Goal: Obtain resource: Download file/media

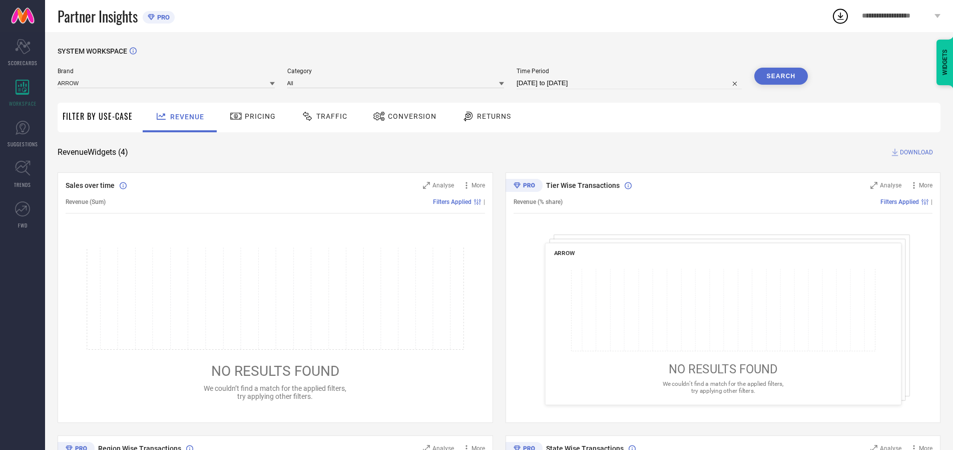
click at [322, 116] on span "Traffic" at bounding box center [331, 116] width 31 height 8
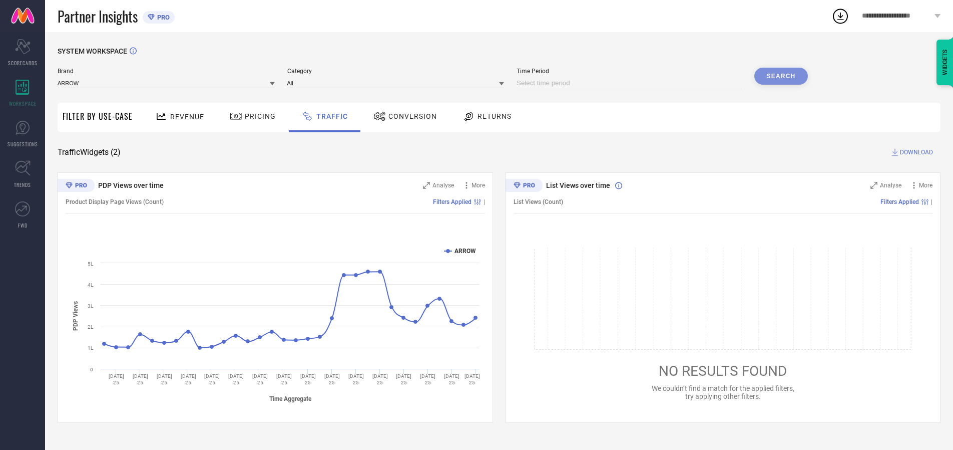
click at [631, 83] on input at bounding box center [629, 83] width 225 height 12
select select "9"
select select "2025"
select select "10"
select select "2025"
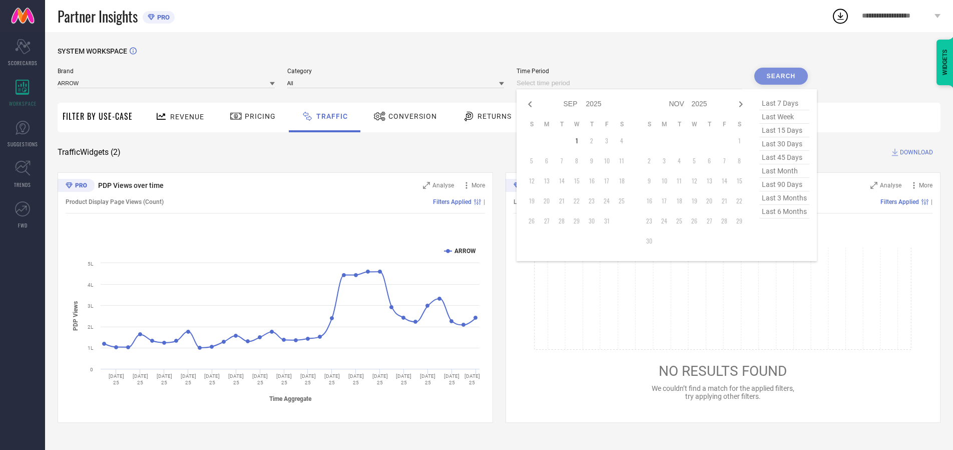
select select "8"
select select "2025"
select select "9"
select select "2025"
click at [625, 201] on td "27" at bounding box center [621, 200] width 15 height 15
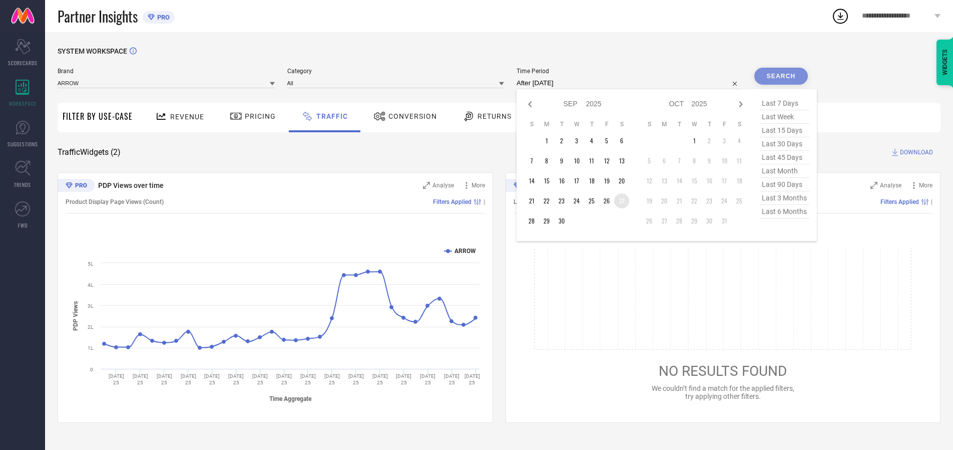
type input "[DATE] to [DATE]"
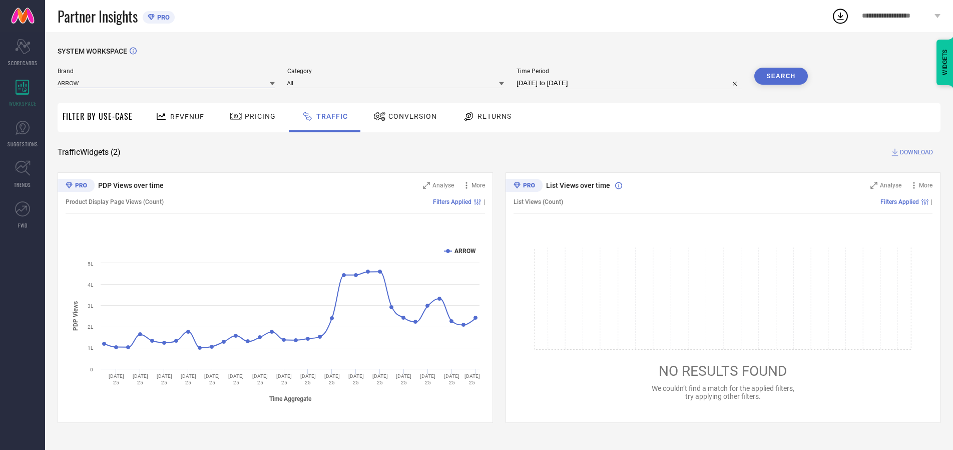
click at [167, 83] on input at bounding box center [166, 83] width 217 height 11
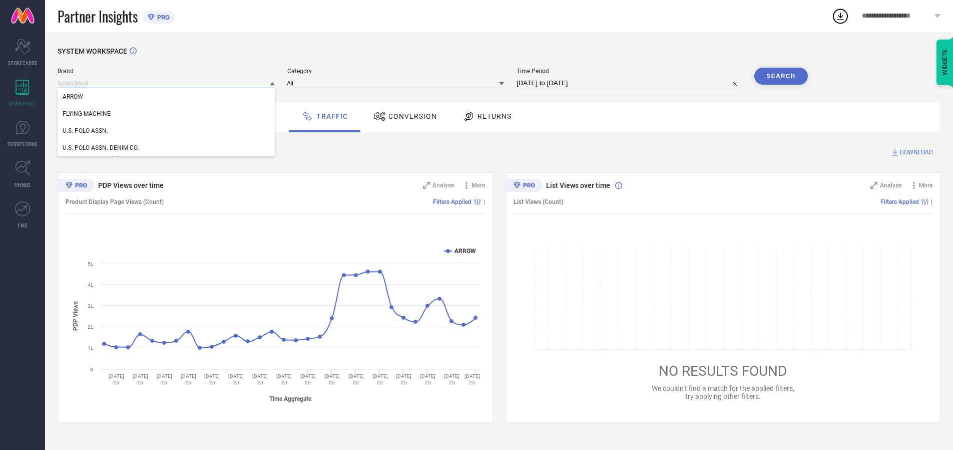
click at [167, 83] on input at bounding box center [166, 83] width 217 height 11
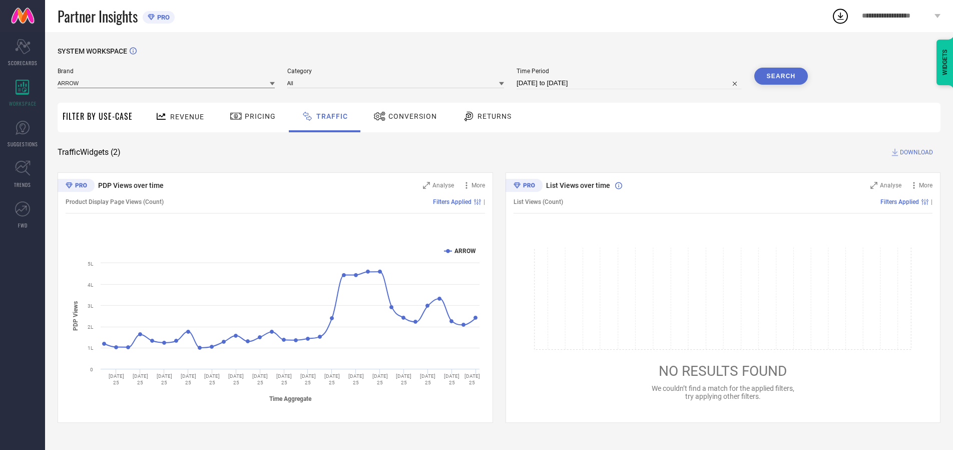
click at [167, 83] on input at bounding box center [166, 83] width 217 height 11
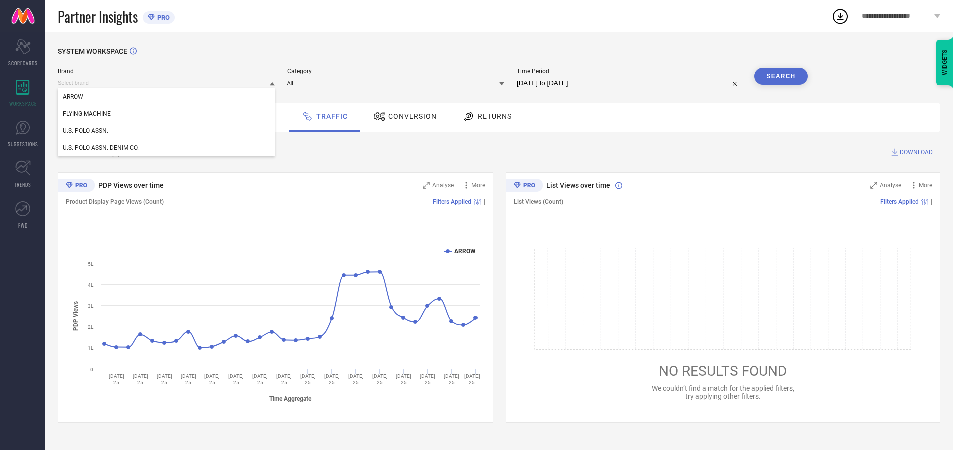
click at [167, 131] on div "U.S. POLO ASSN." at bounding box center [166, 130] width 217 height 17
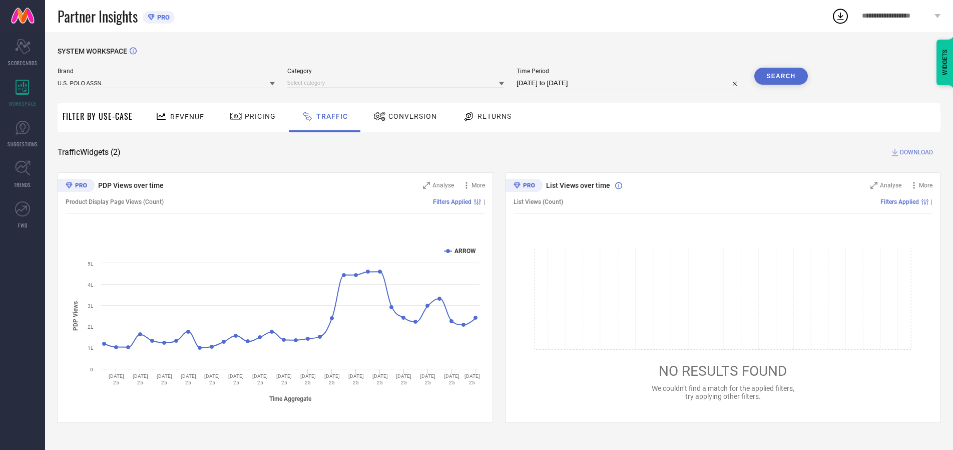
click at [398, 83] on input at bounding box center [395, 83] width 217 height 11
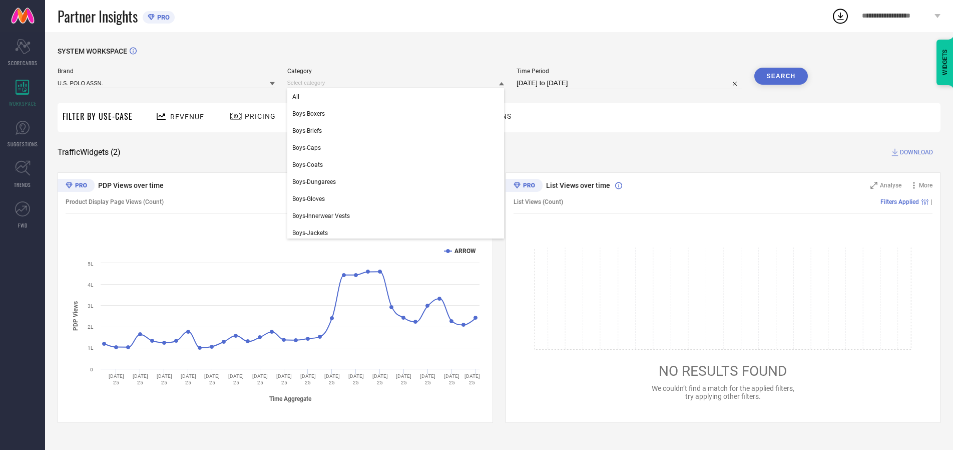
click at [398, 97] on div "All" at bounding box center [395, 96] width 217 height 17
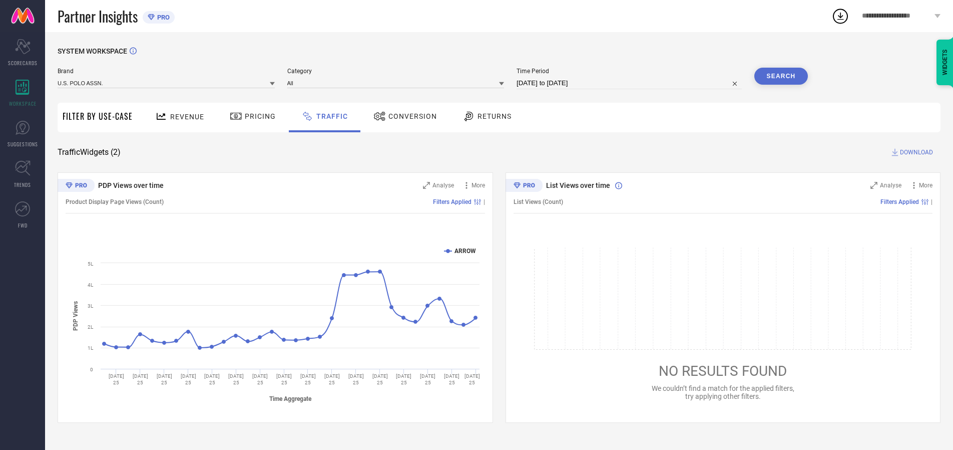
click at [781, 76] on button "Search" at bounding box center [781, 76] width 54 height 17
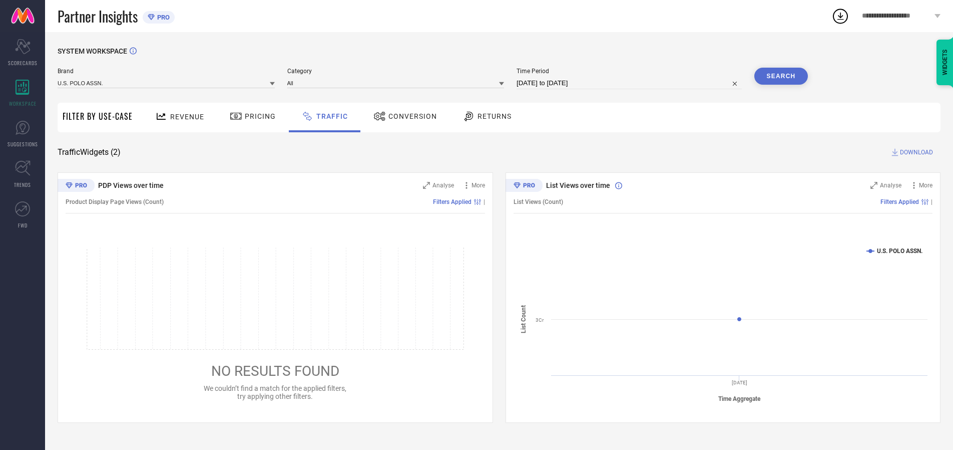
click at [915, 152] on span "DOWNLOAD" at bounding box center [916, 152] width 33 height 10
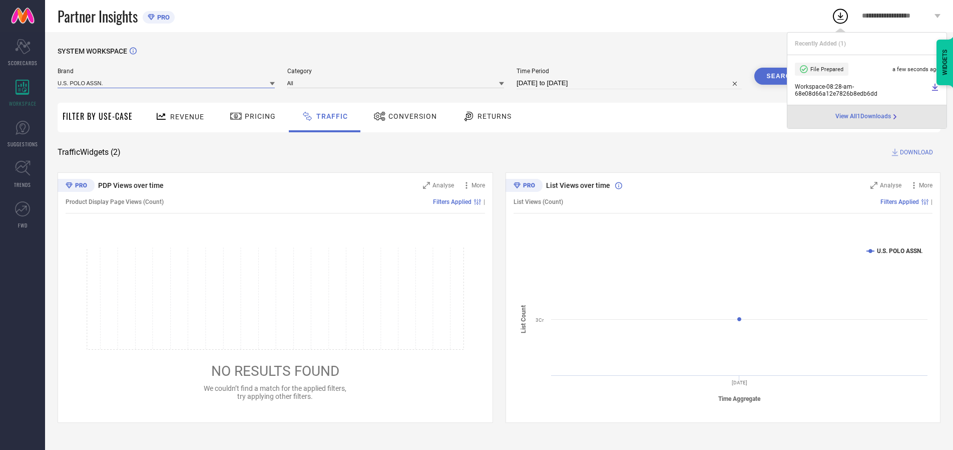
click at [167, 83] on input at bounding box center [166, 83] width 217 height 11
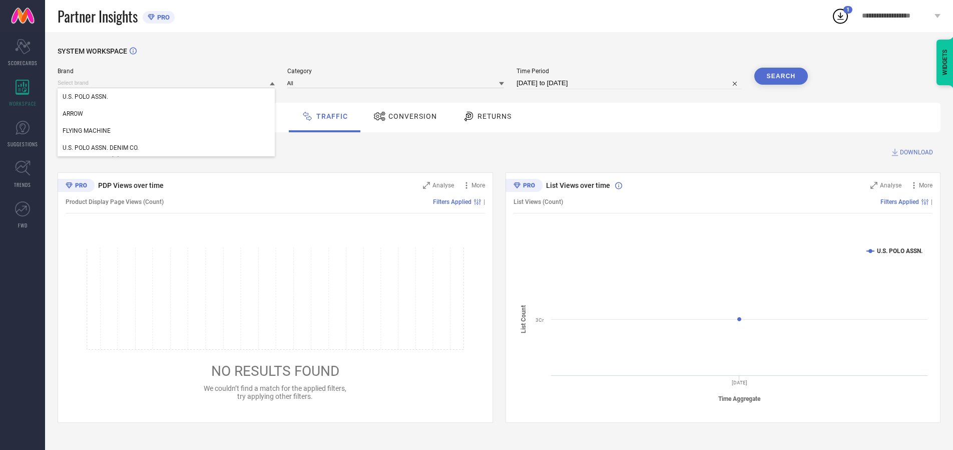
click at [167, 148] on div "U.S. POLO ASSN. DENIM CO." at bounding box center [166, 147] width 217 height 17
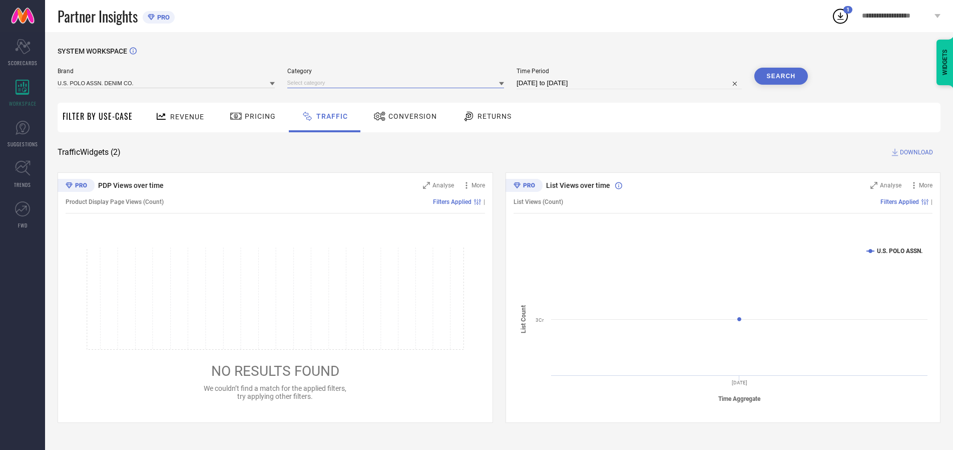
click at [398, 83] on input at bounding box center [395, 83] width 217 height 11
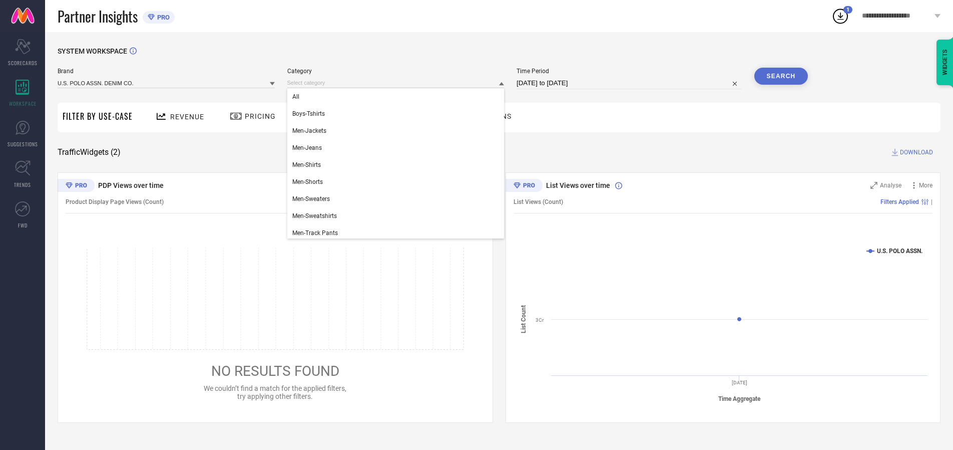
click at [398, 97] on div "All" at bounding box center [395, 96] width 217 height 17
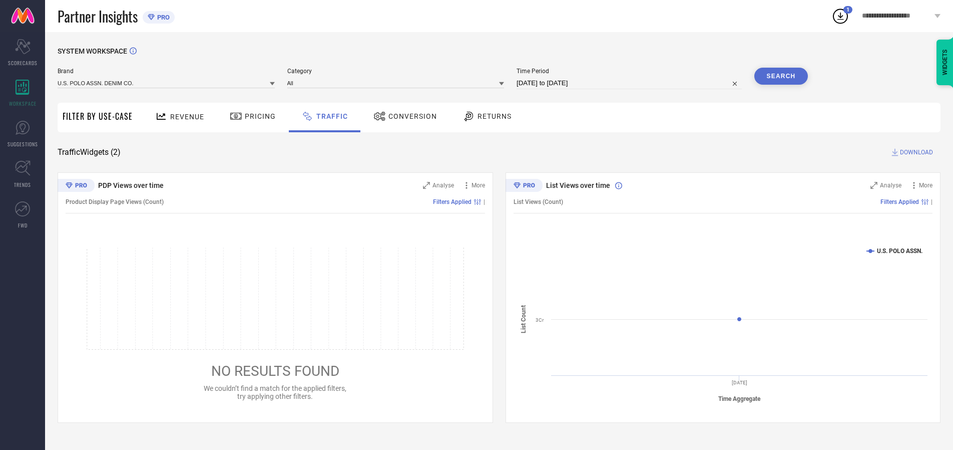
click at [781, 76] on button "Search" at bounding box center [781, 76] width 54 height 17
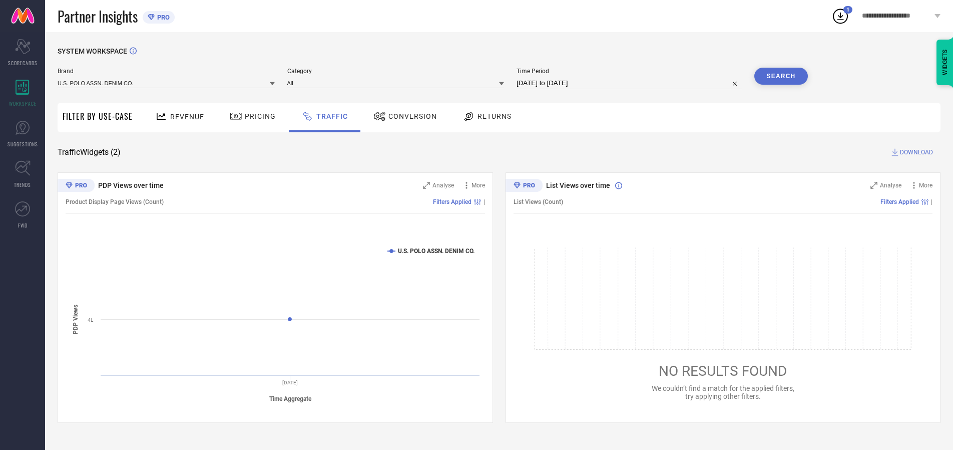
click at [915, 152] on span "DOWNLOAD" at bounding box center [916, 152] width 33 height 10
click at [631, 83] on input at bounding box center [629, 83] width 225 height 12
select select "9"
select select "2025"
select select "10"
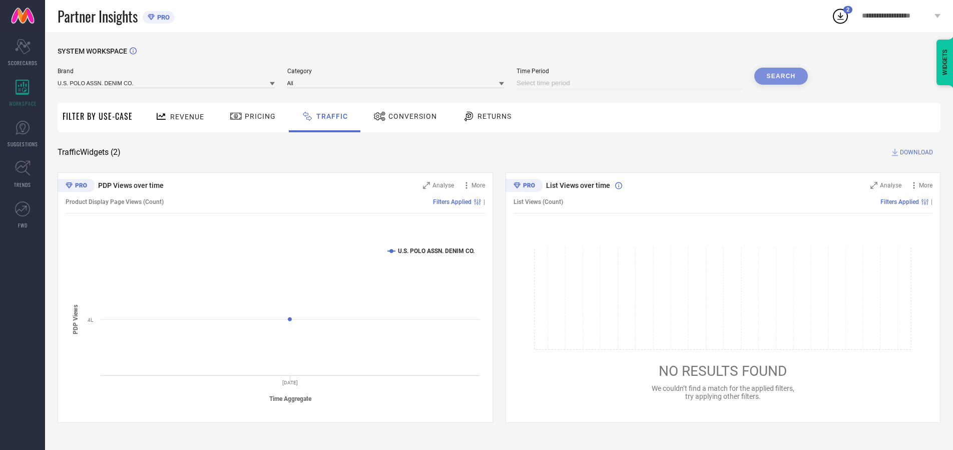
select select "2025"
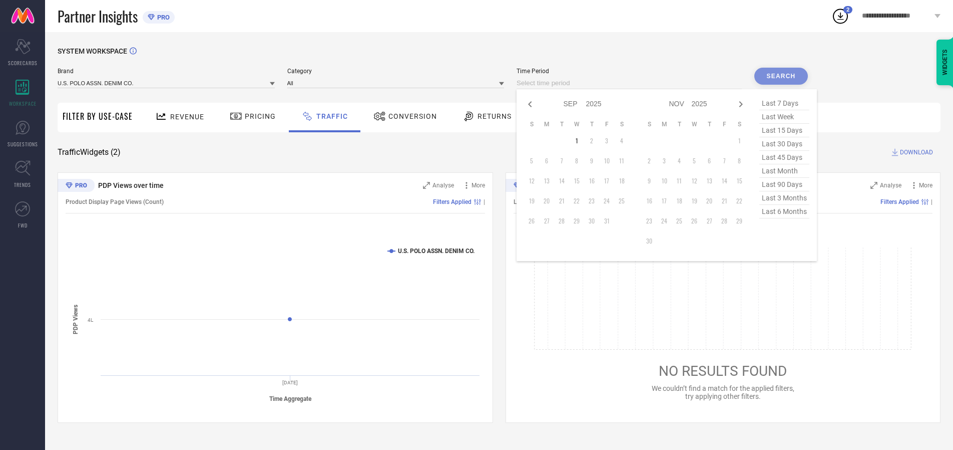
select select "8"
select select "2025"
select select "9"
select select "2025"
click at [535, 221] on td "28" at bounding box center [531, 220] width 15 height 15
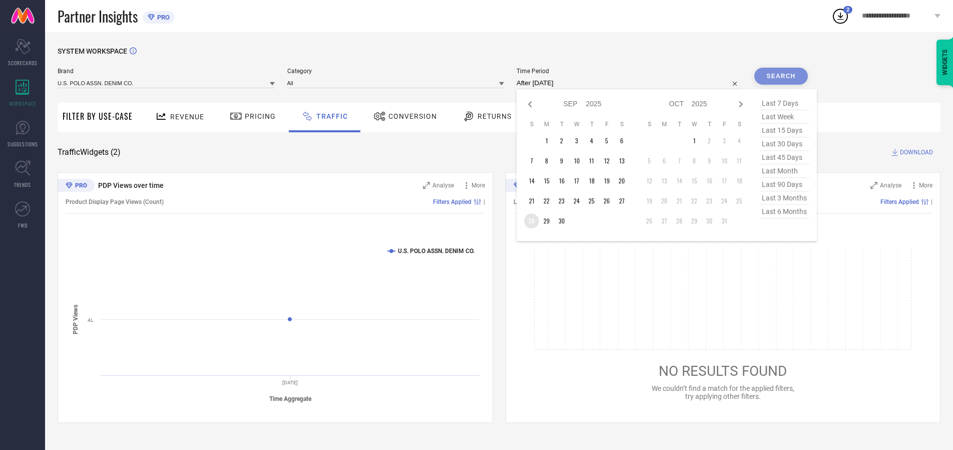
type input "[DATE] to [DATE]"
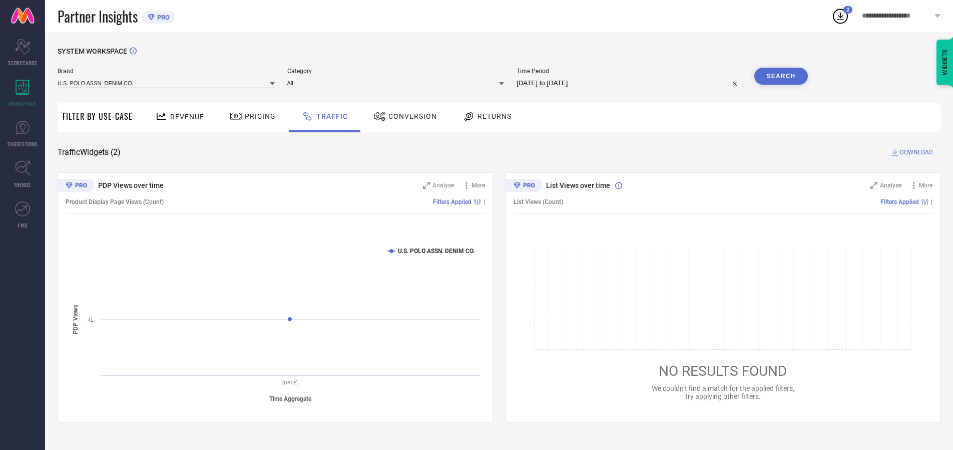
click at [167, 83] on input at bounding box center [166, 83] width 217 height 11
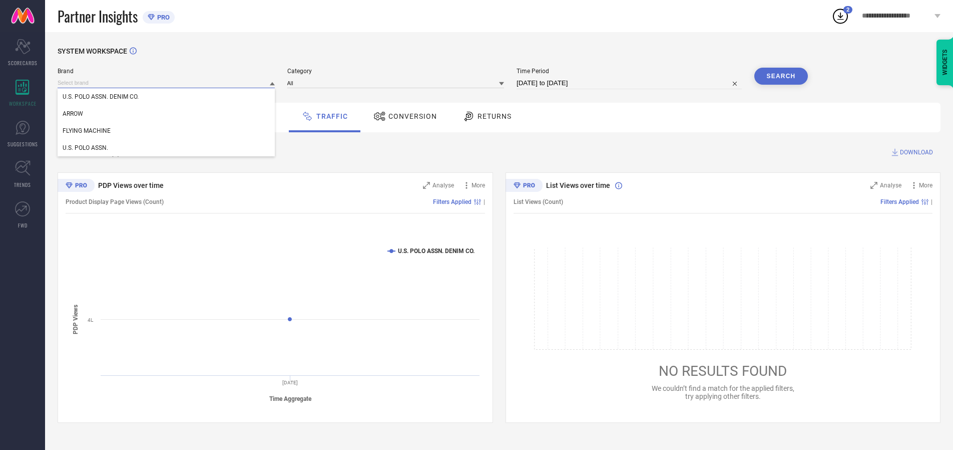
click at [167, 83] on input at bounding box center [166, 83] width 217 height 11
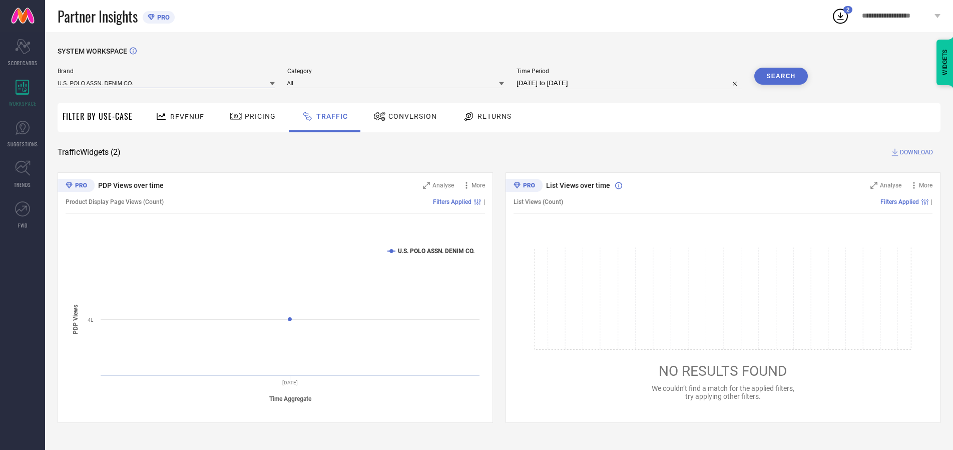
click at [167, 83] on input at bounding box center [166, 83] width 217 height 11
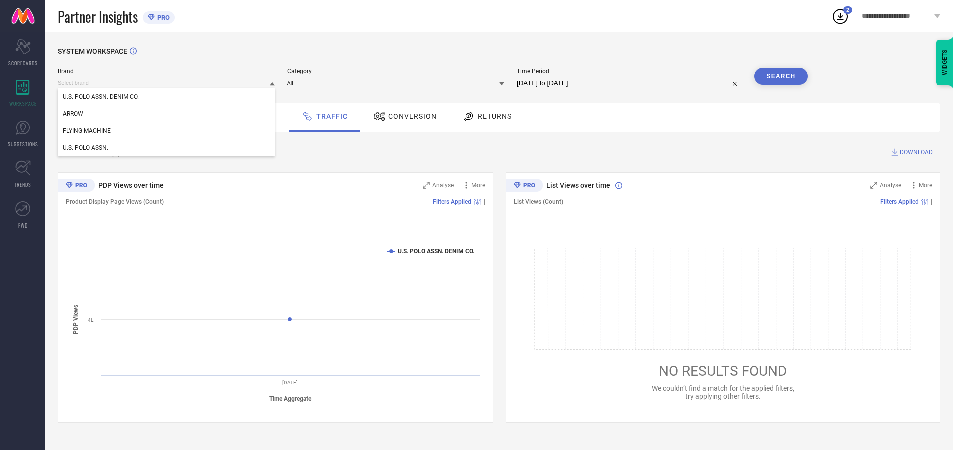
click at [167, 97] on div "U.S. POLO ASSN. DENIM CO." at bounding box center [166, 96] width 217 height 17
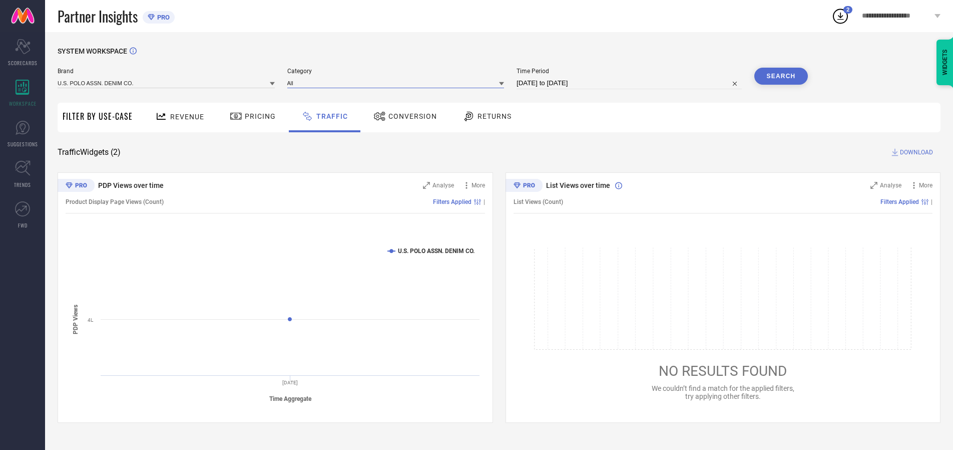
click at [398, 83] on input at bounding box center [395, 83] width 217 height 11
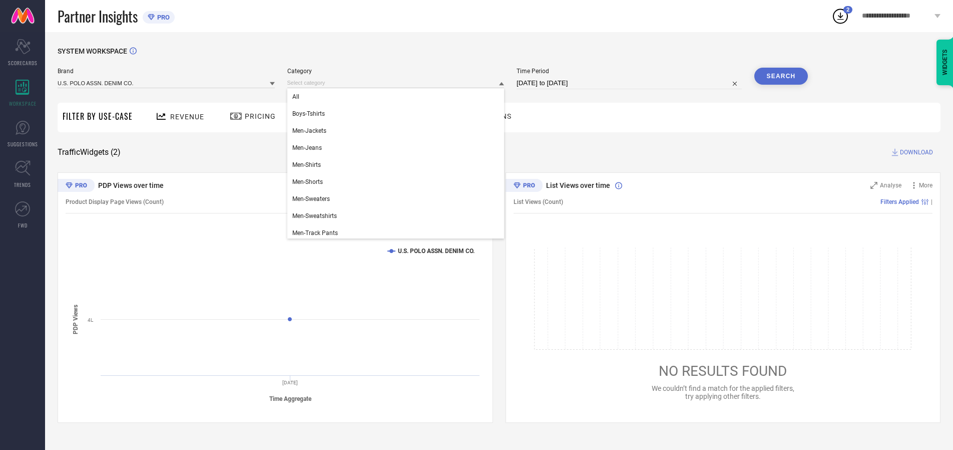
click at [398, 97] on div "All" at bounding box center [395, 96] width 217 height 17
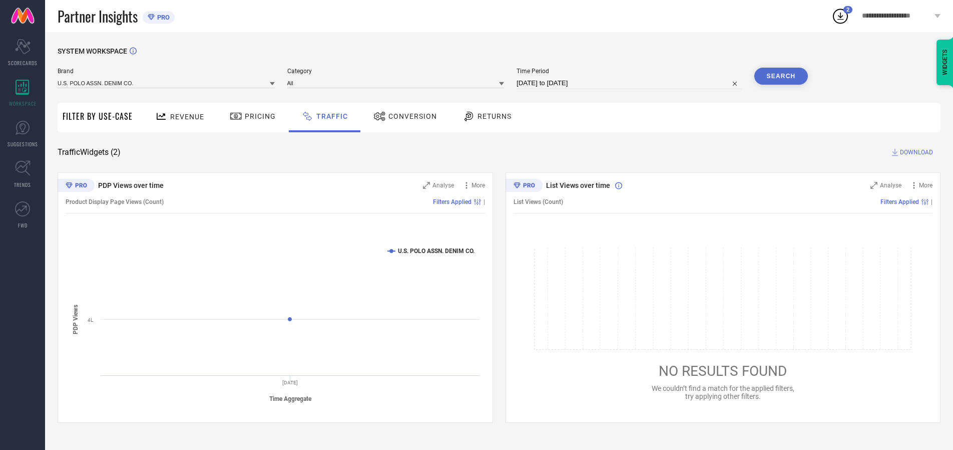
click at [781, 76] on button "Search" at bounding box center [781, 76] width 54 height 17
click at [915, 152] on span "DOWNLOAD" at bounding box center [916, 152] width 33 height 10
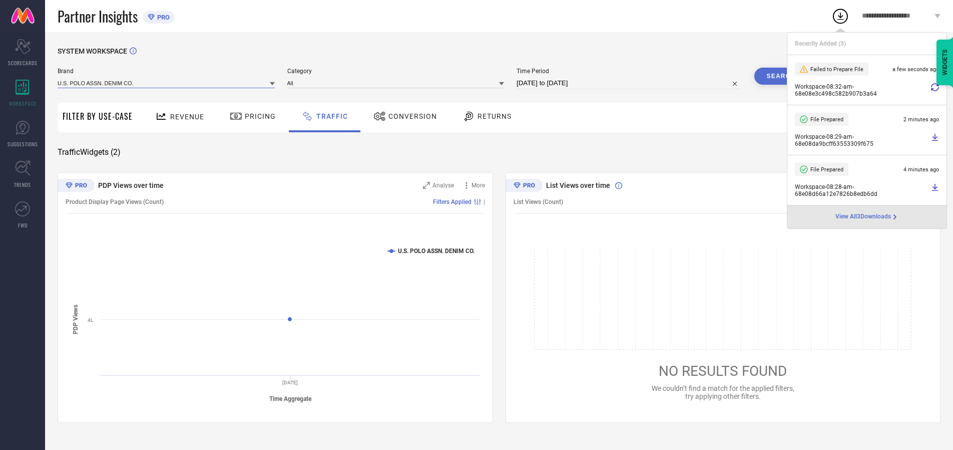
click at [167, 83] on input at bounding box center [166, 83] width 217 height 11
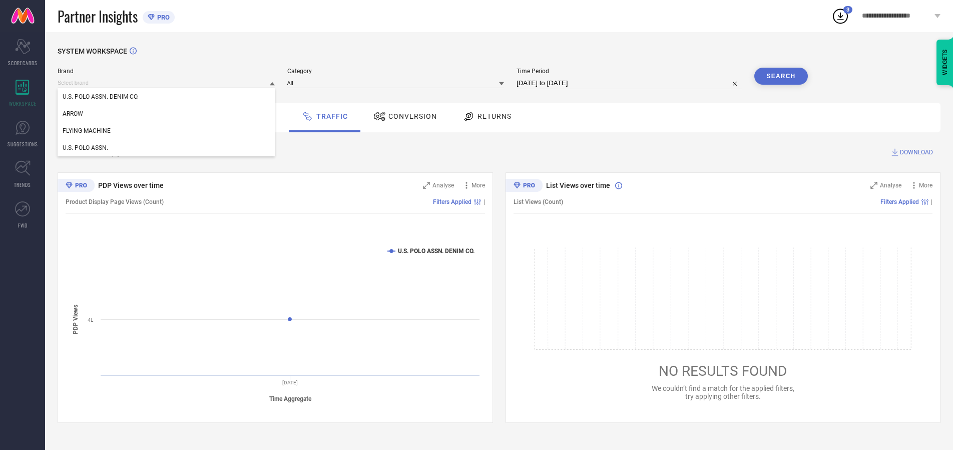
click at [167, 148] on div "U.S. POLO ASSN." at bounding box center [166, 147] width 217 height 17
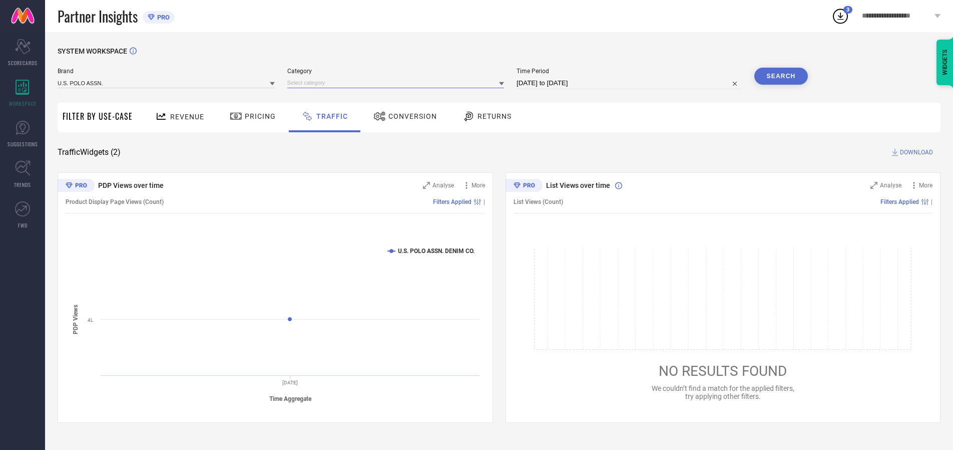
click at [398, 83] on input at bounding box center [395, 83] width 217 height 11
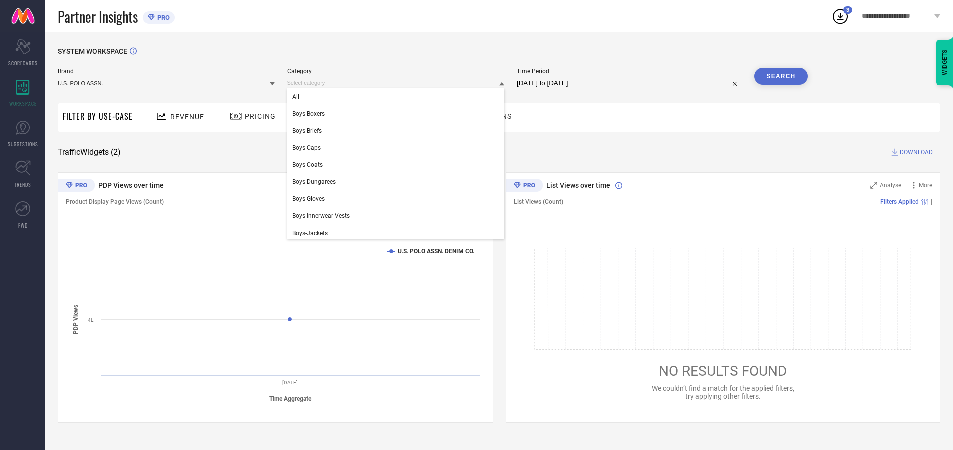
click at [398, 97] on div "All" at bounding box center [395, 96] width 217 height 17
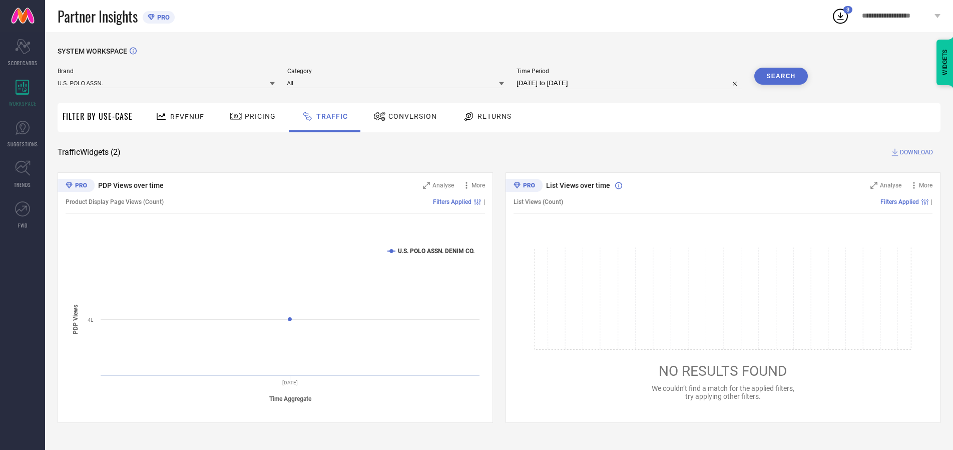
click at [781, 76] on button "Search" at bounding box center [781, 76] width 54 height 17
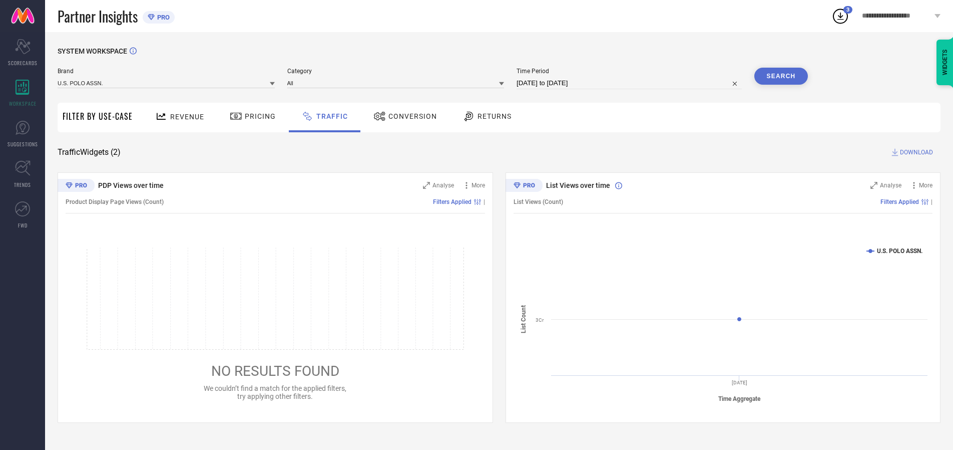
click at [915, 152] on span "DOWNLOAD" at bounding box center [916, 152] width 33 height 10
click at [631, 83] on input at bounding box center [629, 83] width 225 height 12
select select "9"
select select "2025"
select select "10"
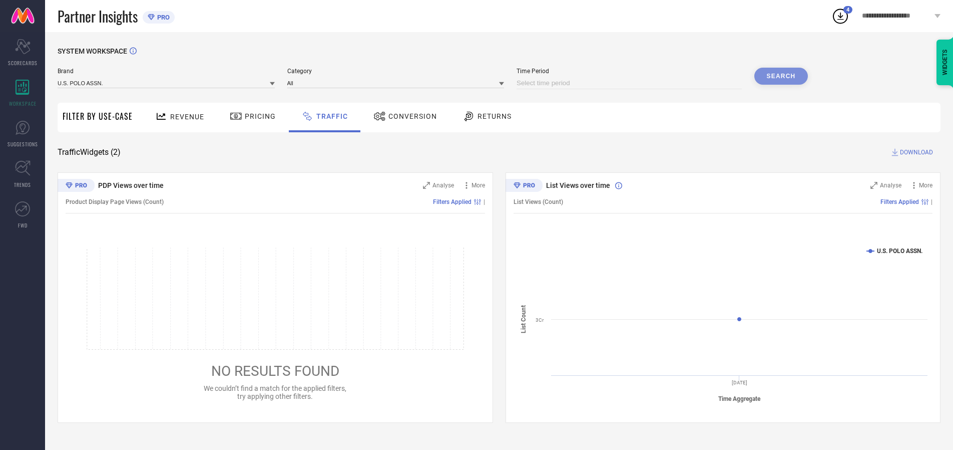
select select "2025"
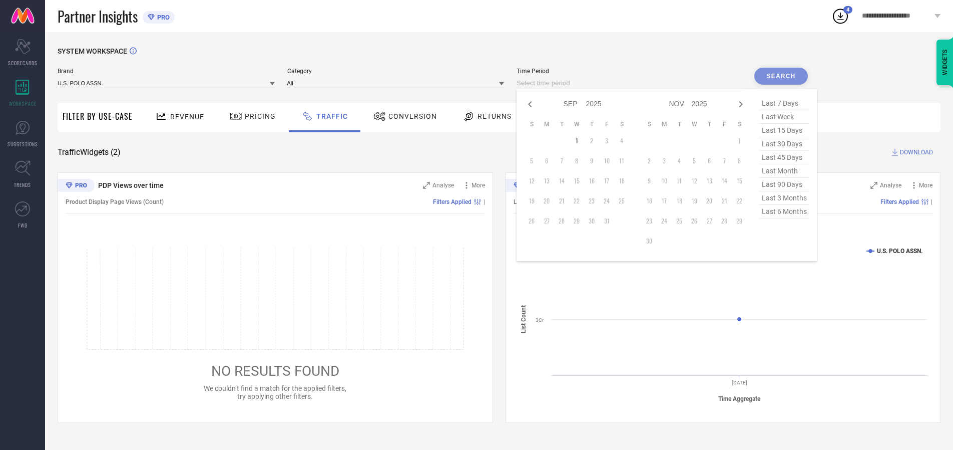
select select "8"
select select "2025"
select select "9"
select select "2025"
click at [550, 221] on td "29" at bounding box center [546, 220] width 15 height 15
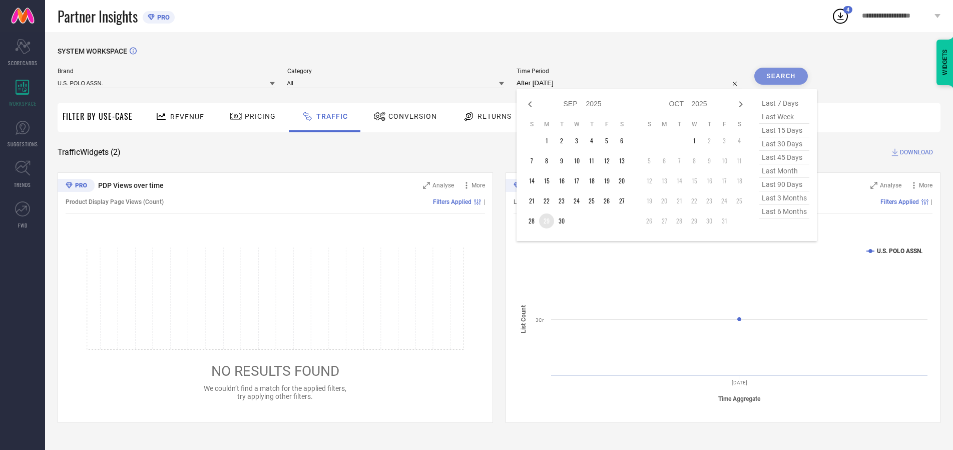
type input "[DATE] to [DATE]"
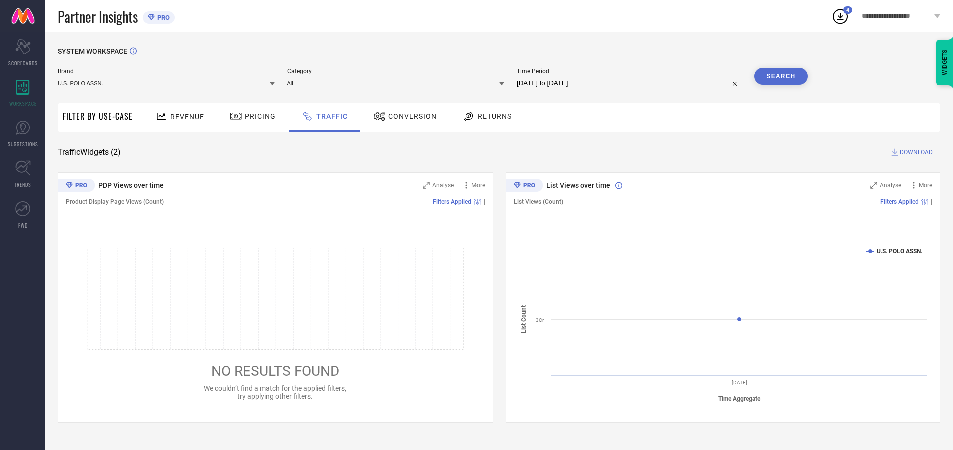
click at [167, 83] on input at bounding box center [166, 83] width 217 height 11
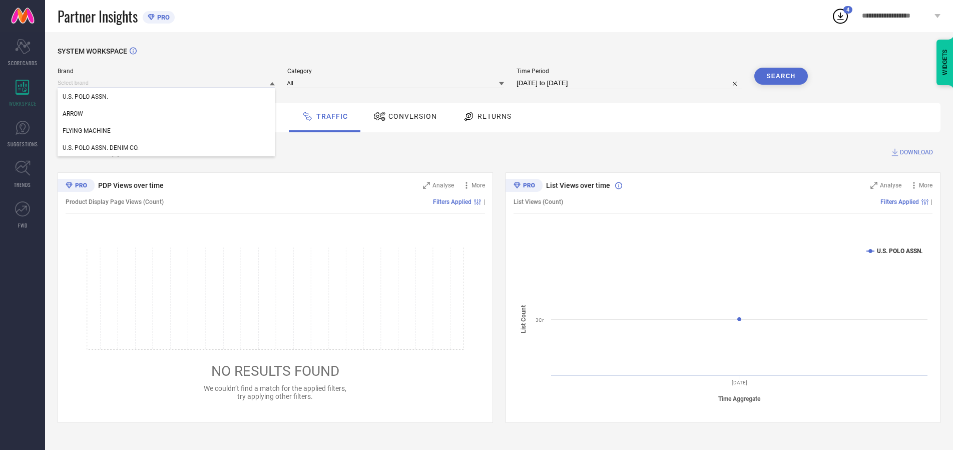
click at [167, 83] on input at bounding box center [166, 83] width 217 height 11
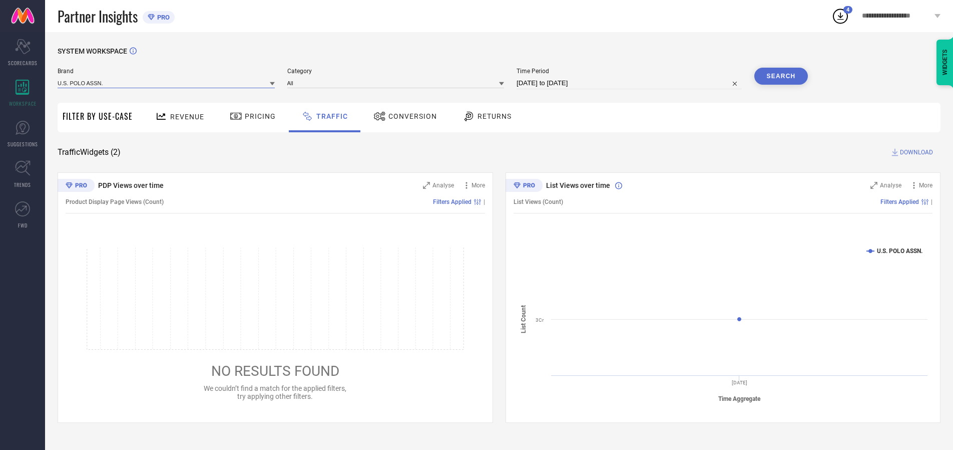
click at [167, 83] on input at bounding box center [166, 83] width 217 height 11
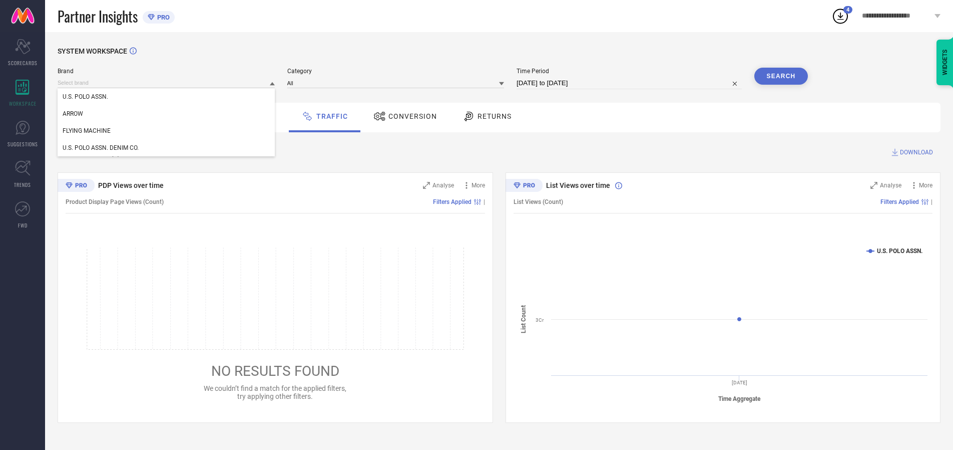
click at [167, 97] on div "U.S. POLO ASSN." at bounding box center [166, 96] width 217 height 17
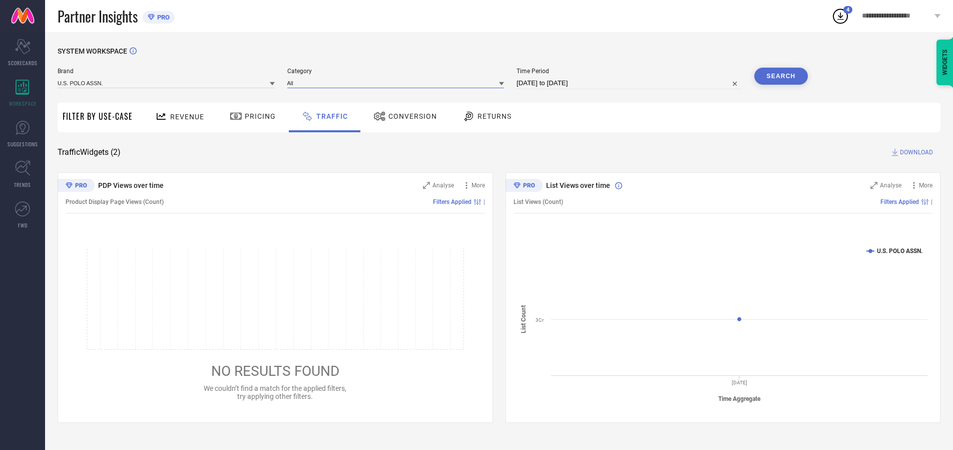
click at [398, 83] on input at bounding box center [395, 83] width 217 height 11
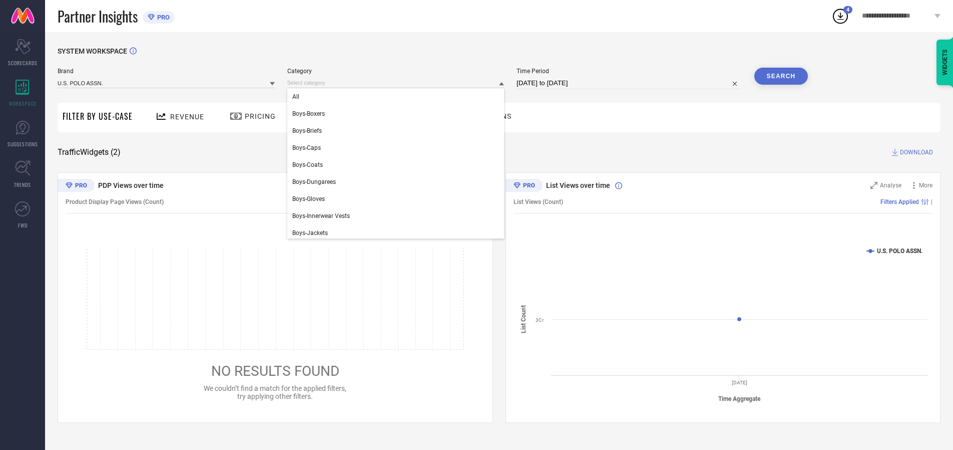
click at [398, 97] on div "All" at bounding box center [395, 96] width 217 height 17
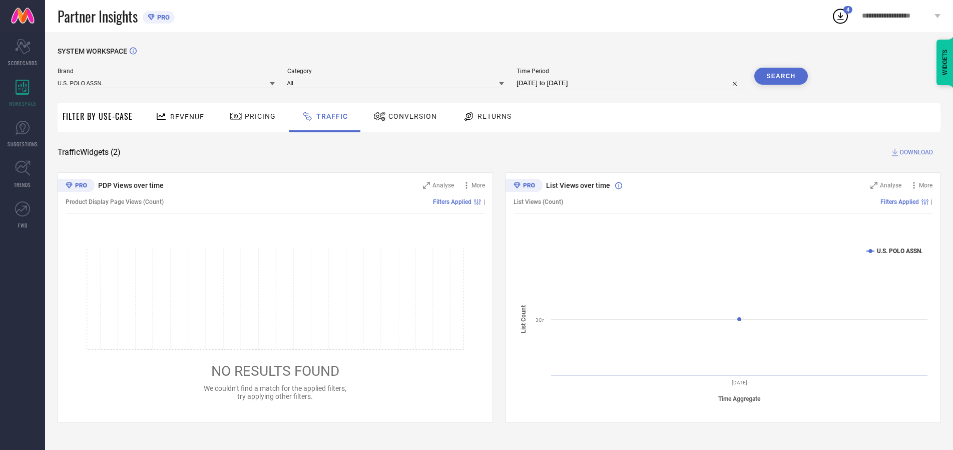
click at [781, 76] on button "Search" at bounding box center [781, 76] width 54 height 17
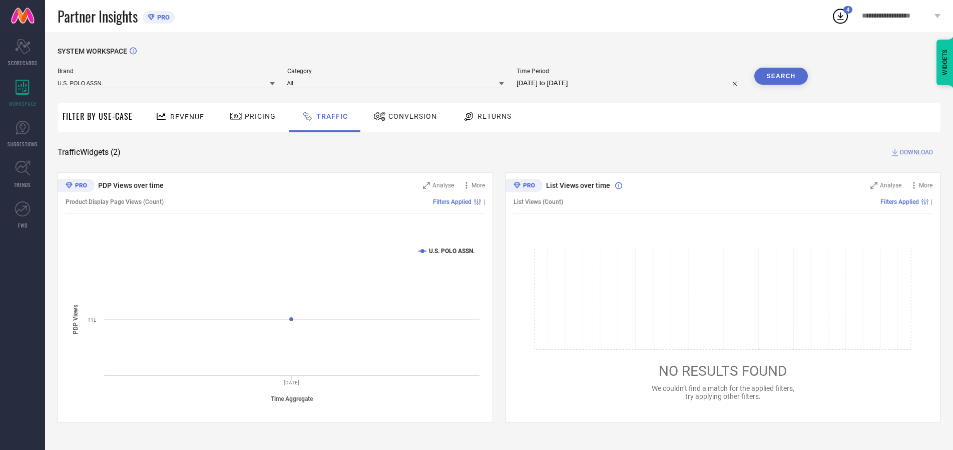
click at [915, 152] on span "DOWNLOAD" at bounding box center [916, 152] width 33 height 10
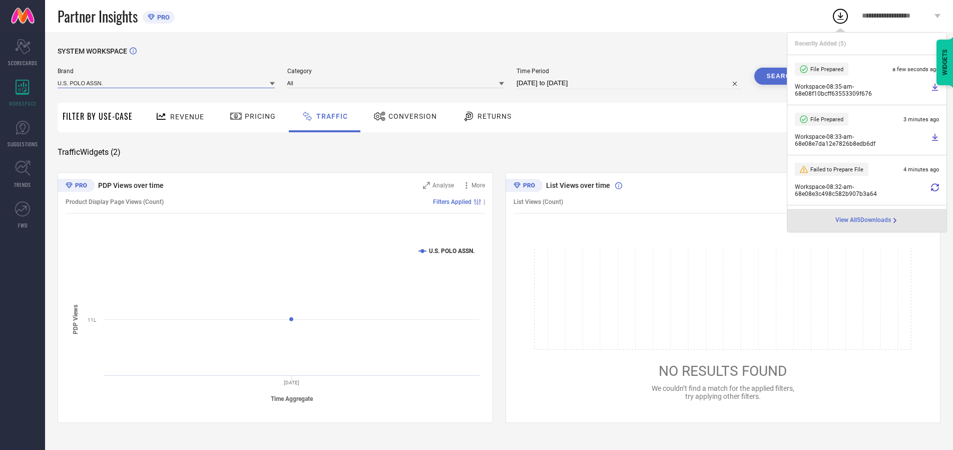
click at [167, 83] on input at bounding box center [166, 83] width 217 height 11
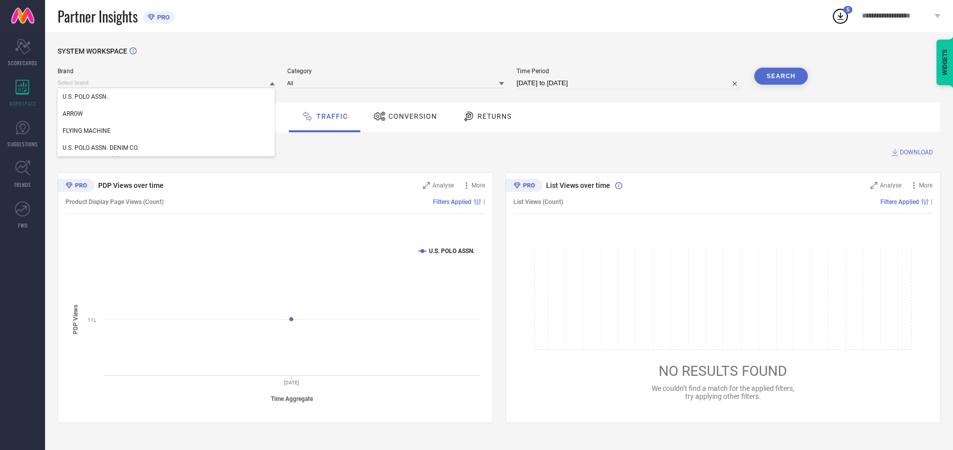
click at [167, 148] on div "U.S. POLO ASSN. DENIM CO." at bounding box center [166, 147] width 217 height 17
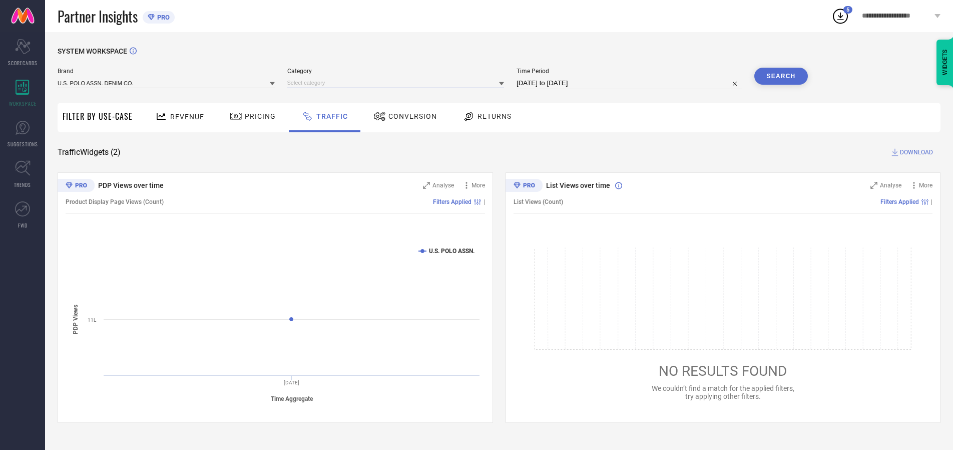
click at [398, 83] on input at bounding box center [395, 83] width 217 height 11
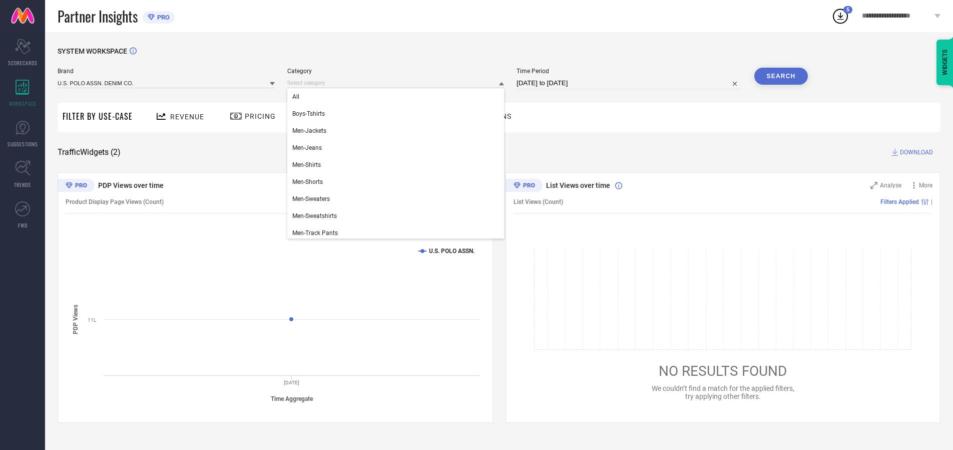
click at [398, 97] on div "All" at bounding box center [395, 96] width 217 height 17
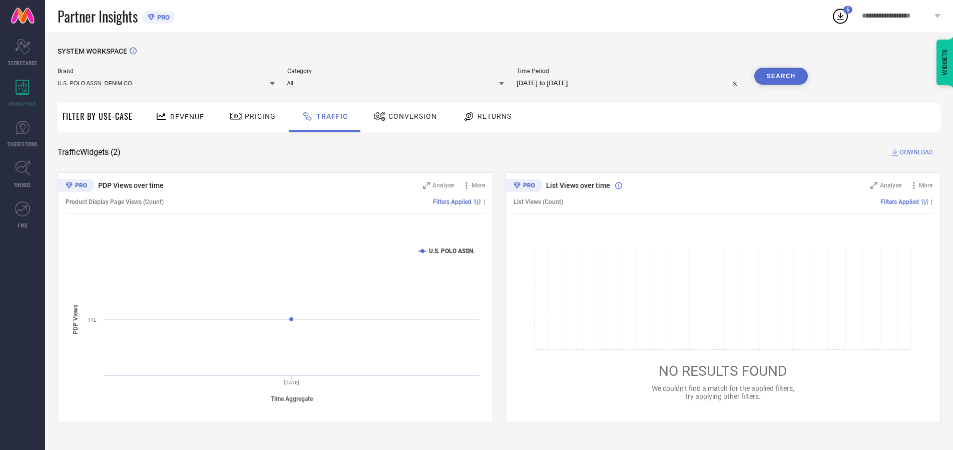
click at [781, 76] on button "Search" at bounding box center [781, 76] width 54 height 17
click at [915, 152] on span "DOWNLOAD" at bounding box center [916, 152] width 33 height 10
click at [631, 83] on input at bounding box center [629, 83] width 225 height 12
select select "9"
select select "2025"
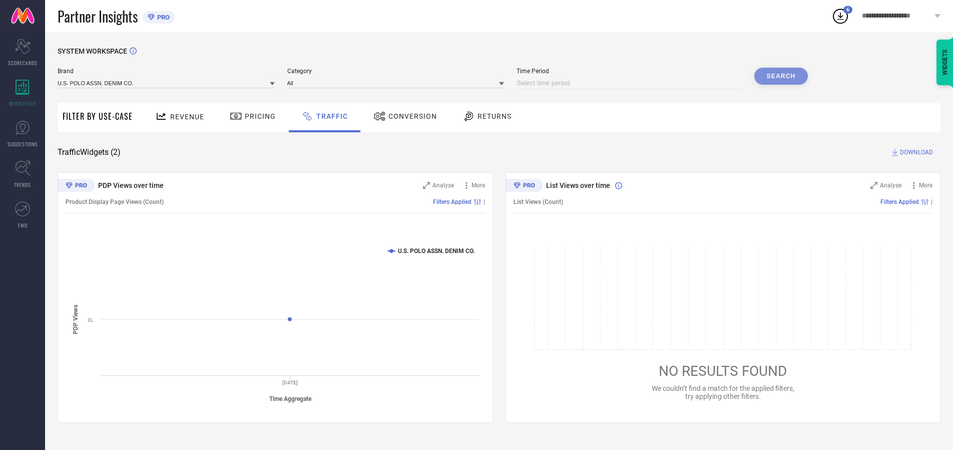
select select "10"
select select "2025"
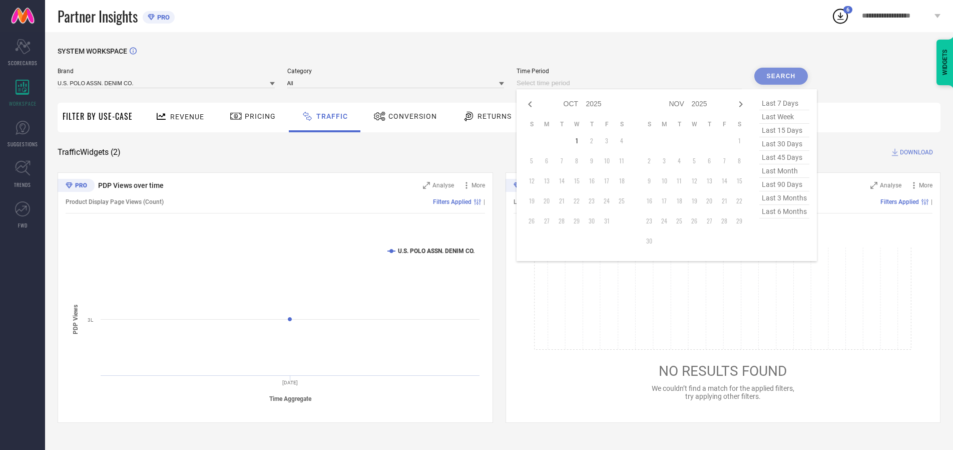
select select "8"
select select "2025"
select select "9"
select select "2025"
click at [565, 221] on td "30" at bounding box center [561, 220] width 15 height 15
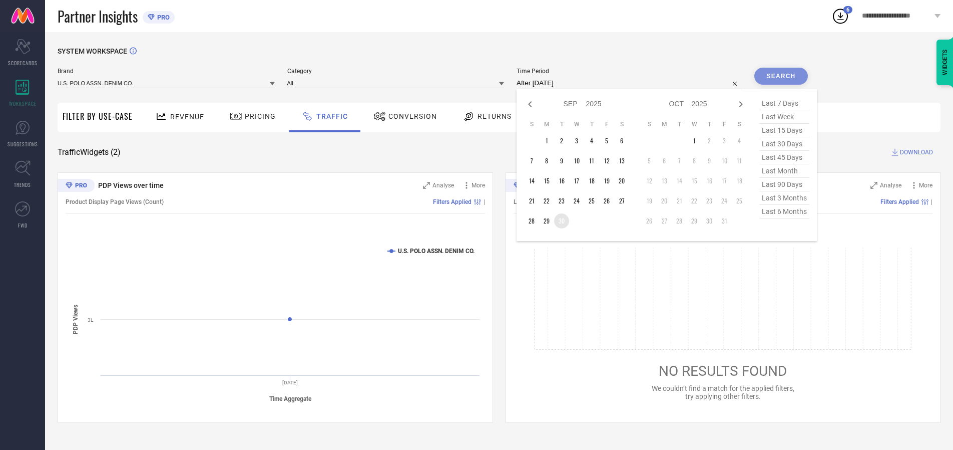
type input "[DATE] to [DATE]"
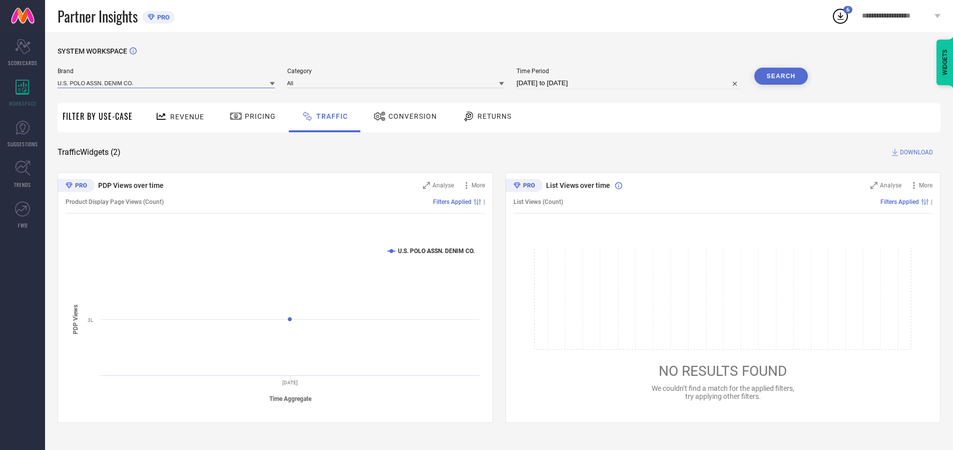
click at [167, 83] on input at bounding box center [166, 83] width 217 height 11
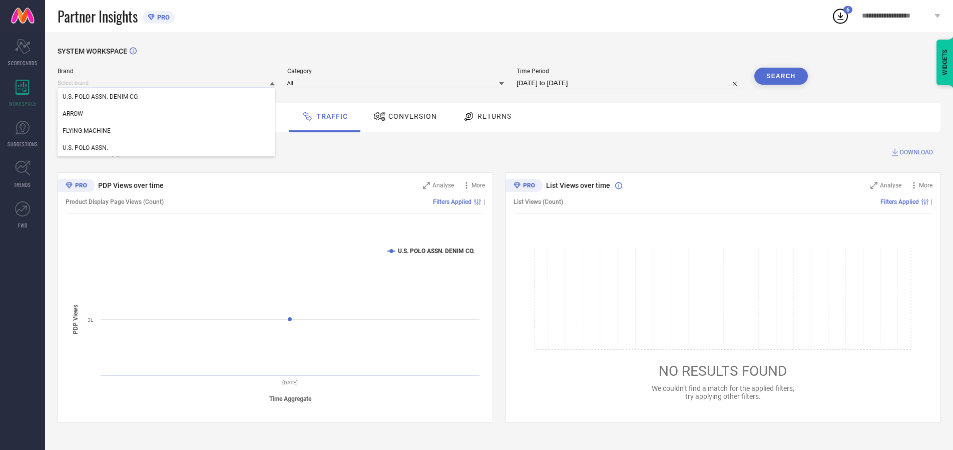
click at [167, 83] on input at bounding box center [166, 83] width 217 height 11
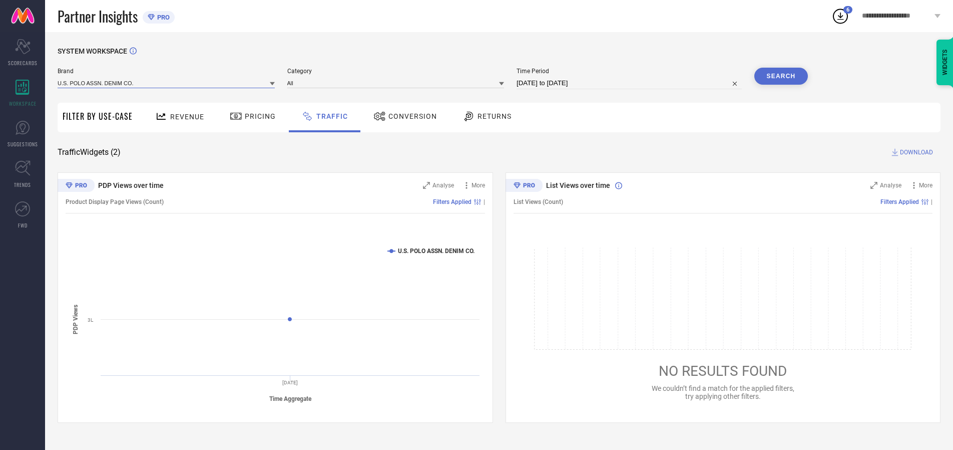
click at [167, 83] on input at bounding box center [166, 83] width 217 height 11
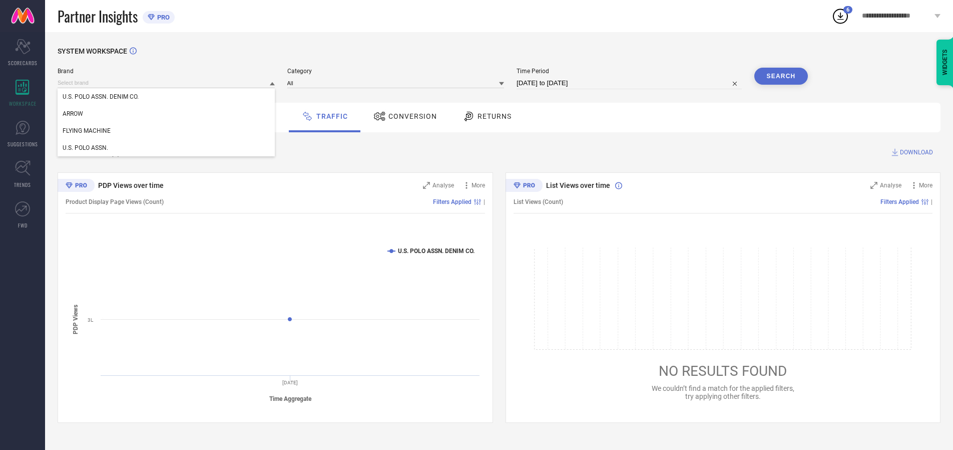
click at [167, 97] on div "U.S. POLO ASSN. DENIM CO." at bounding box center [166, 96] width 217 height 17
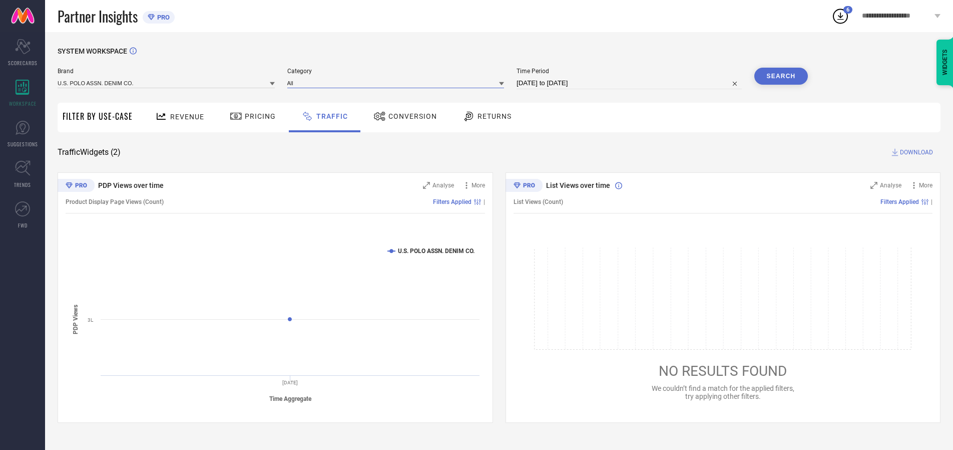
click at [398, 83] on input at bounding box center [395, 83] width 217 height 11
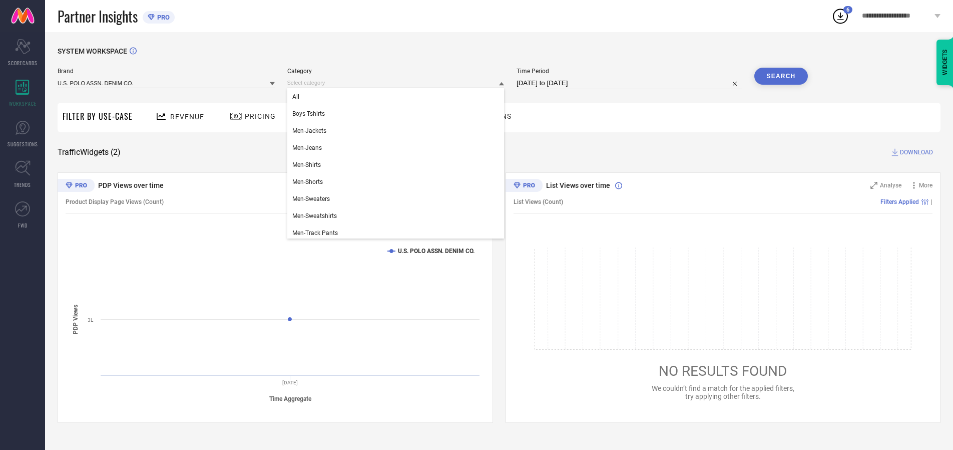
click at [398, 97] on div "All" at bounding box center [395, 96] width 217 height 17
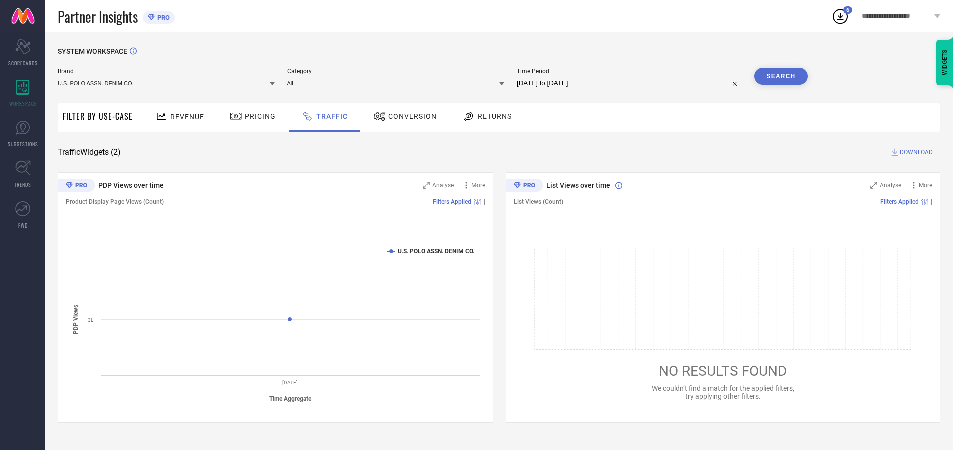
click at [781, 76] on button "Search" at bounding box center [781, 76] width 54 height 17
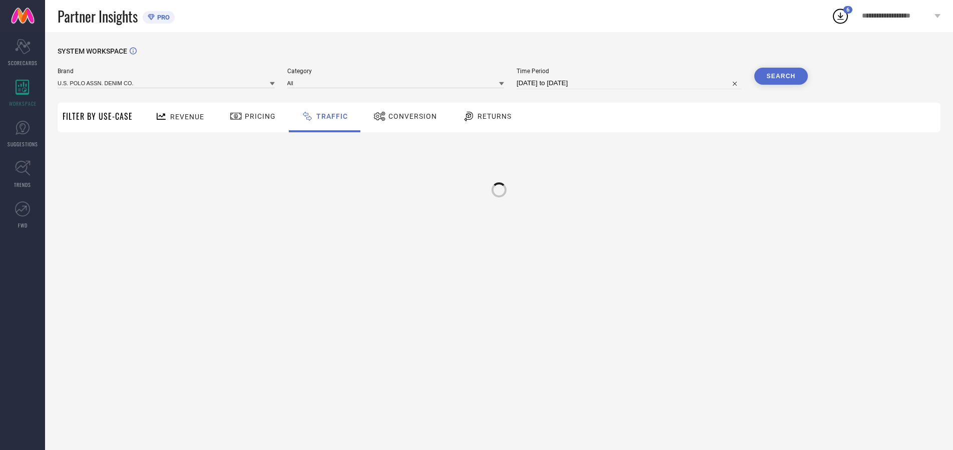
click at [499, 185] on div at bounding box center [499, 190] width 21 height 21
click at [167, 83] on input at bounding box center [166, 83] width 217 height 11
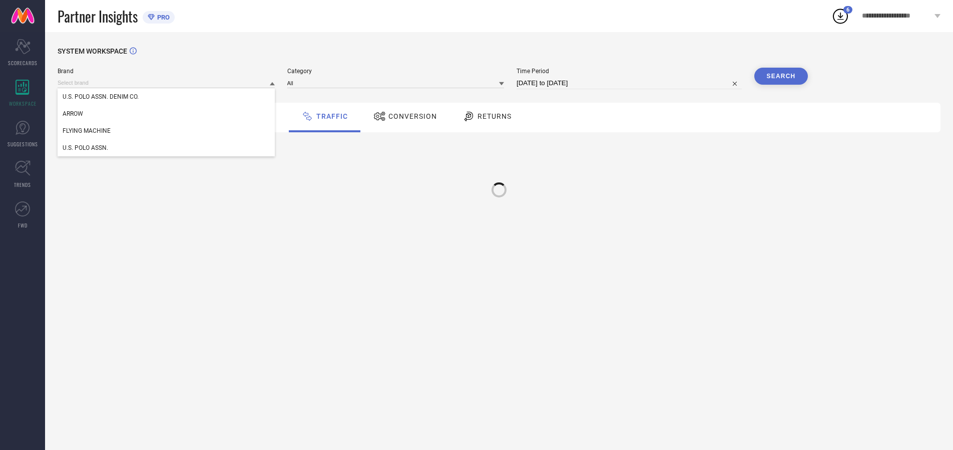
click at [167, 148] on div "U.S. POLO ASSN." at bounding box center [166, 147] width 217 height 17
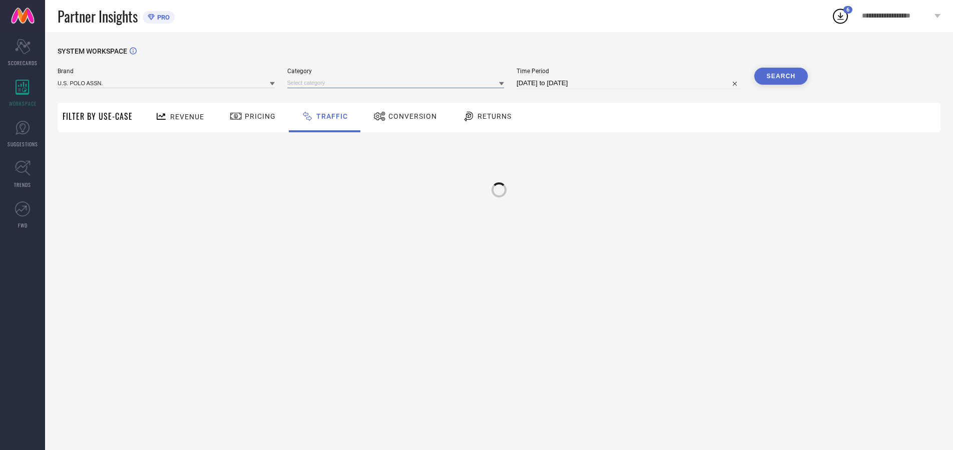
click at [398, 83] on input at bounding box center [395, 83] width 217 height 11
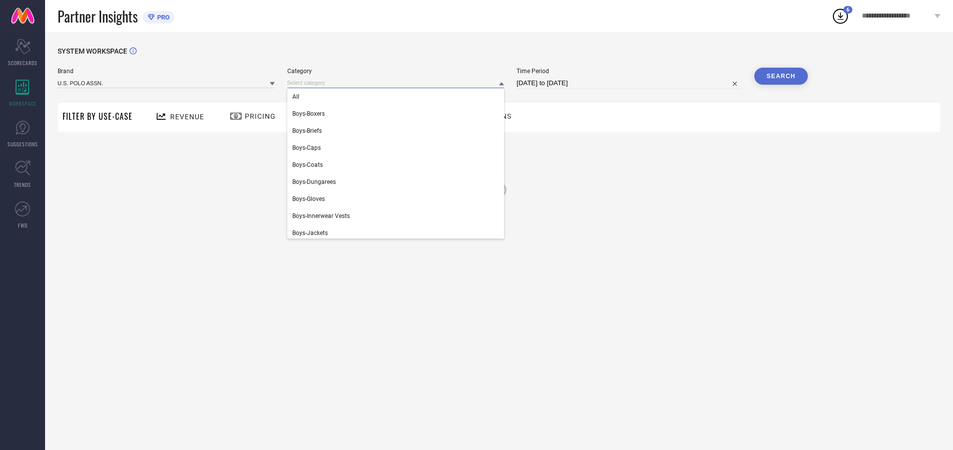
click at [398, 97] on div "All" at bounding box center [395, 96] width 217 height 17
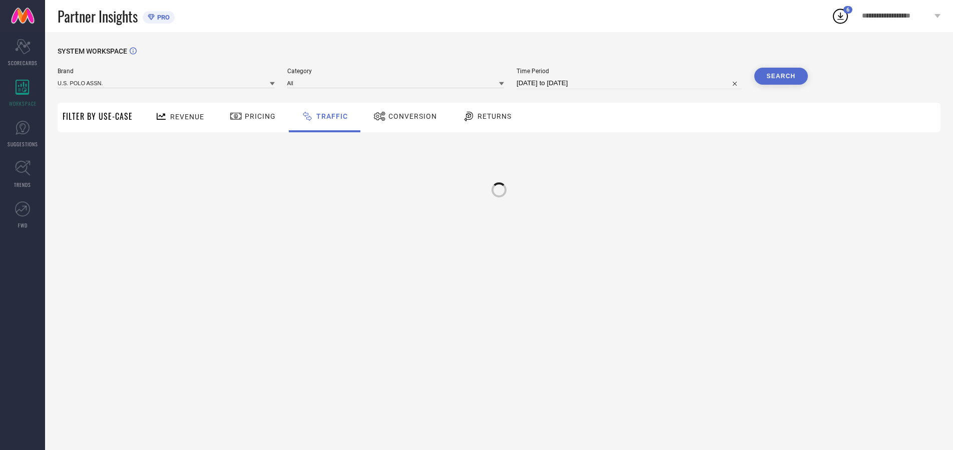
click at [781, 76] on button "Search" at bounding box center [781, 76] width 54 height 17
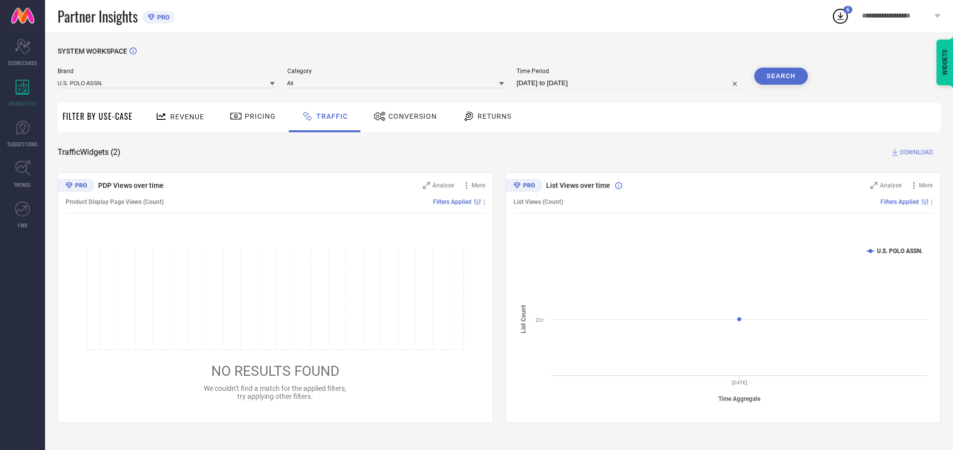
click at [915, 152] on span "DOWNLOAD" at bounding box center [916, 152] width 33 height 10
click at [631, 83] on input at bounding box center [629, 83] width 225 height 12
select select "9"
select select "2025"
select select "10"
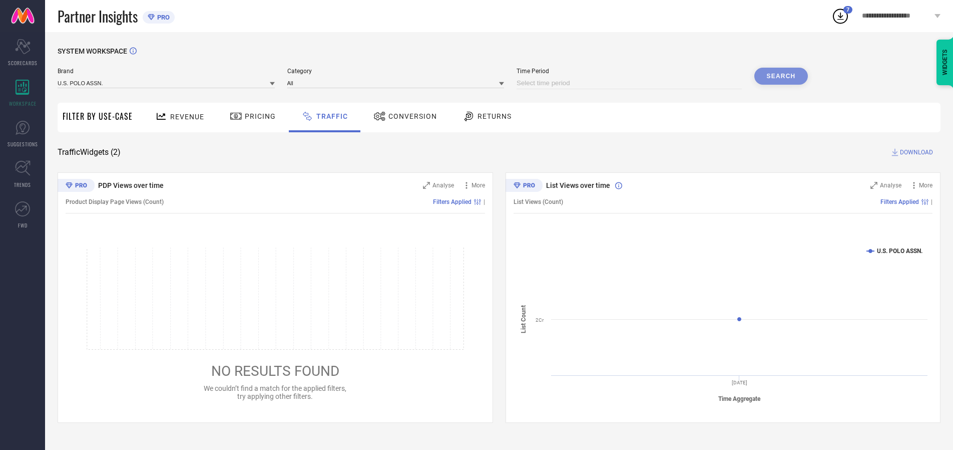
select select "2025"
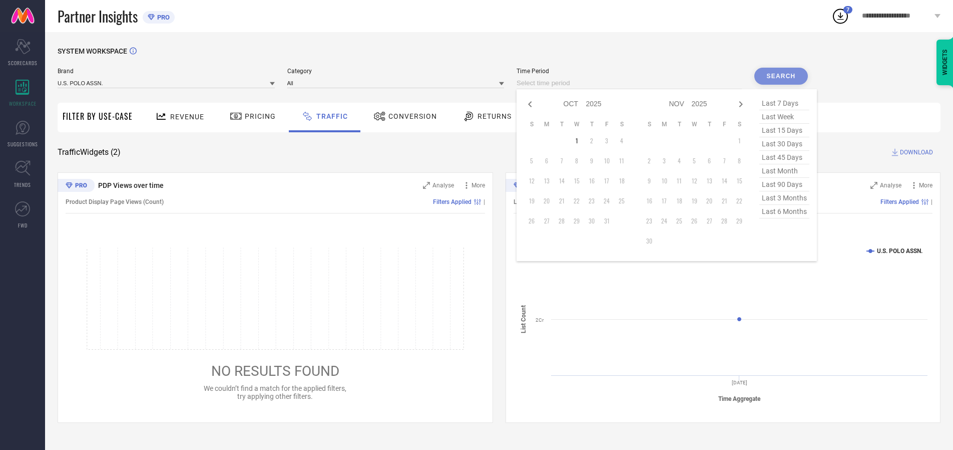
click at [580, 141] on td "1" at bounding box center [576, 140] width 15 height 15
type input "[DATE] to [DATE]"
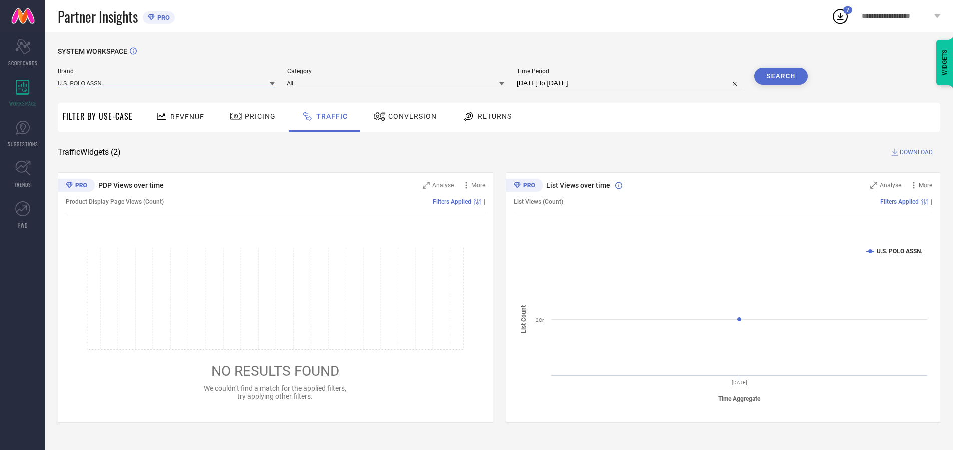
click at [167, 83] on input at bounding box center [166, 83] width 217 height 11
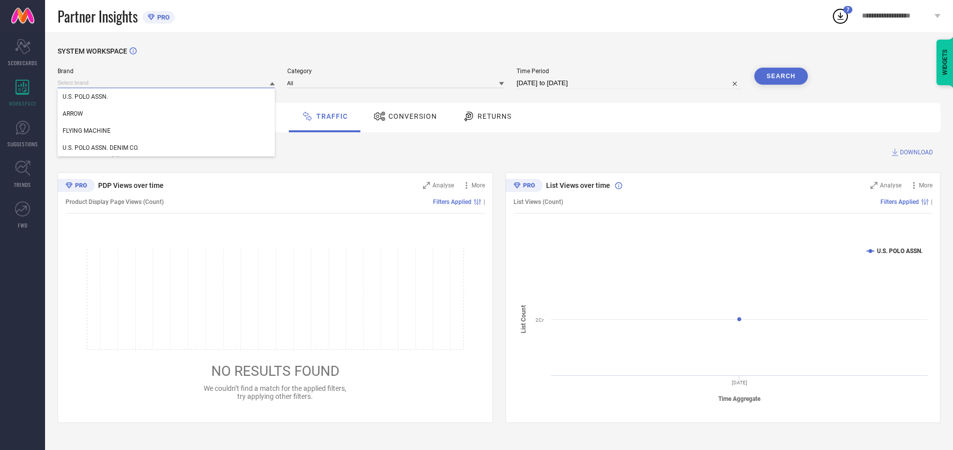
click at [167, 83] on input at bounding box center [166, 83] width 217 height 11
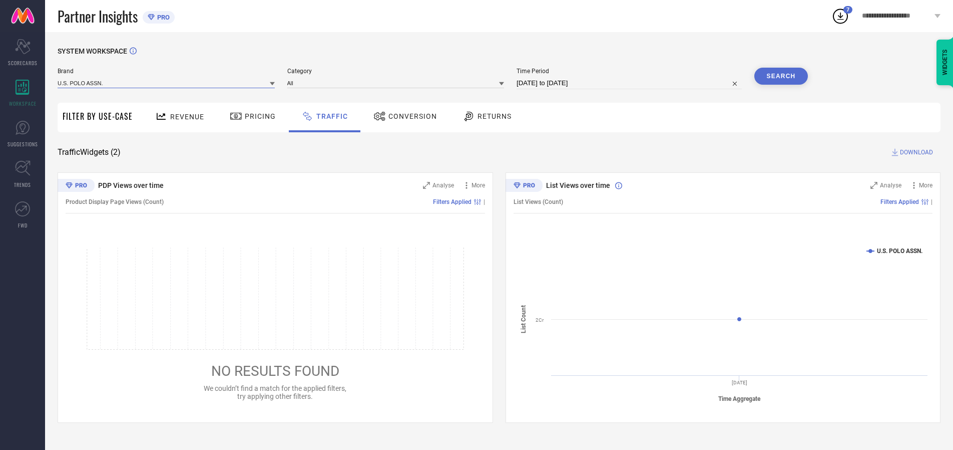
click at [167, 83] on input at bounding box center [166, 83] width 217 height 11
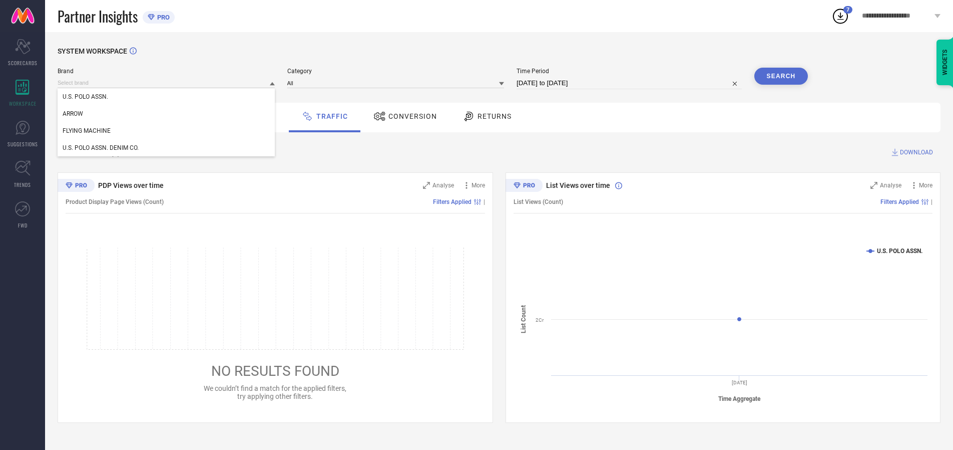
click at [167, 97] on div "U.S. POLO ASSN." at bounding box center [166, 96] width 217 height 17
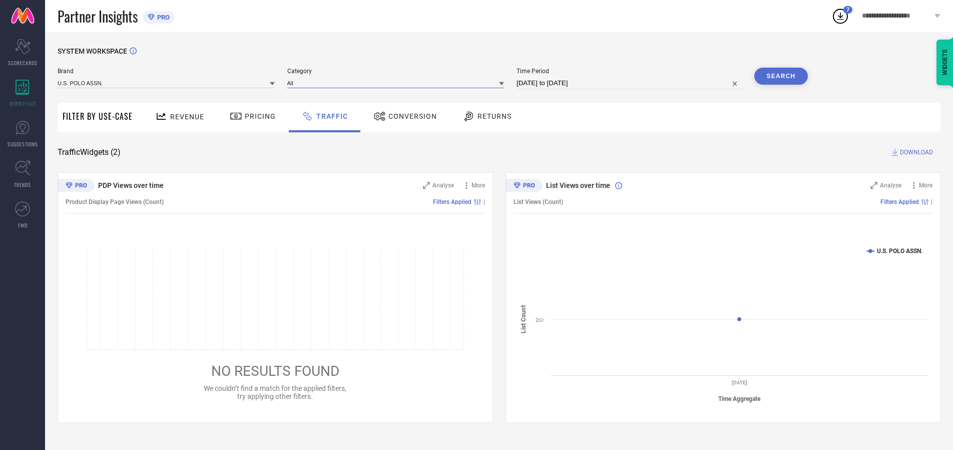
click at [398, 83] on input at bounding box center [395, 83] width 217 height 11
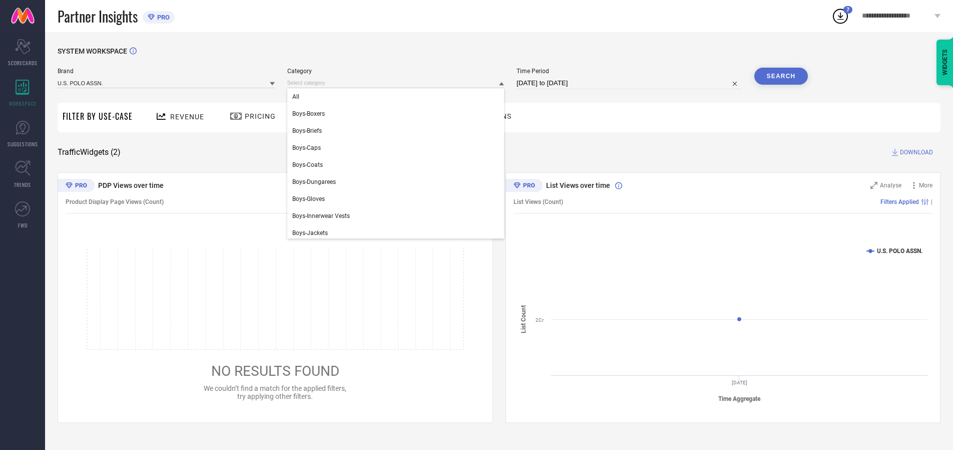
click at [398, 97] on div "All" at bounding box center [395, 96] width 217 height 17
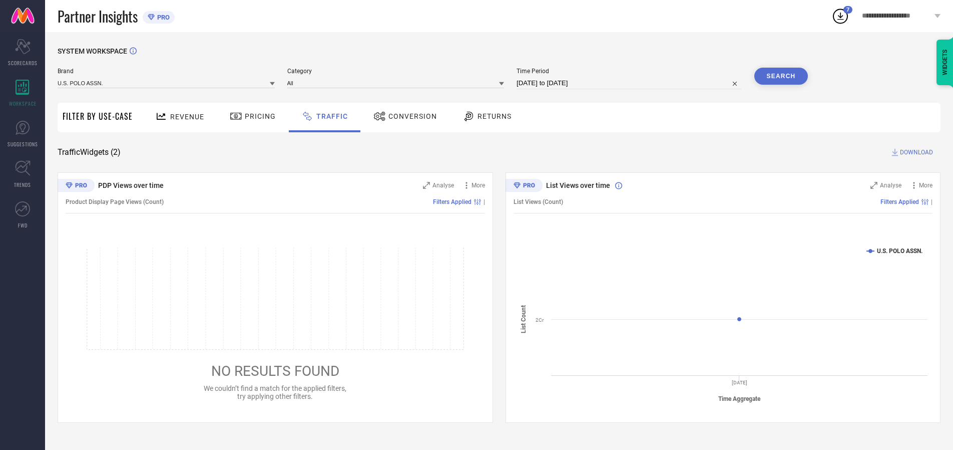
click at [781, 76] on button "Search" at bounding box center [781, 76] width 54 height 17
click at [915, 152] on span "DOWNLOAD" at bounding box center [916, 152] width 33 height 10
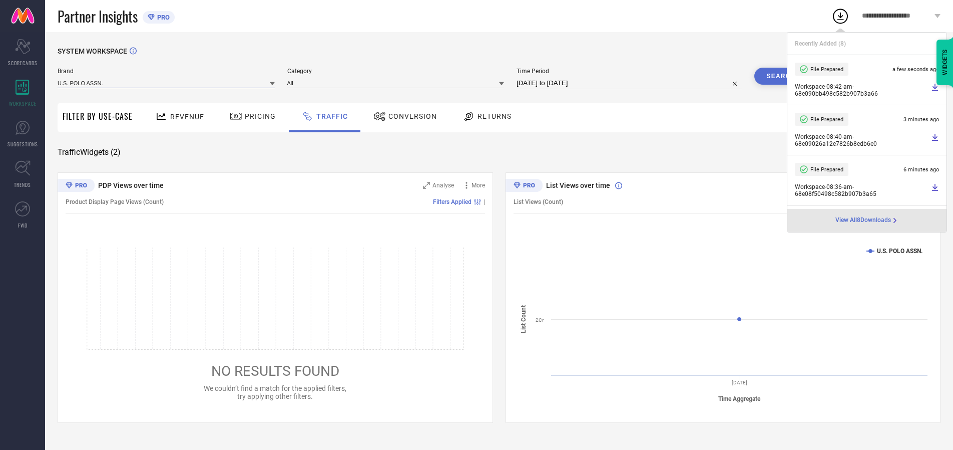
click at [167, 83] on input at bounding box center [166, 83] width 217 height 11
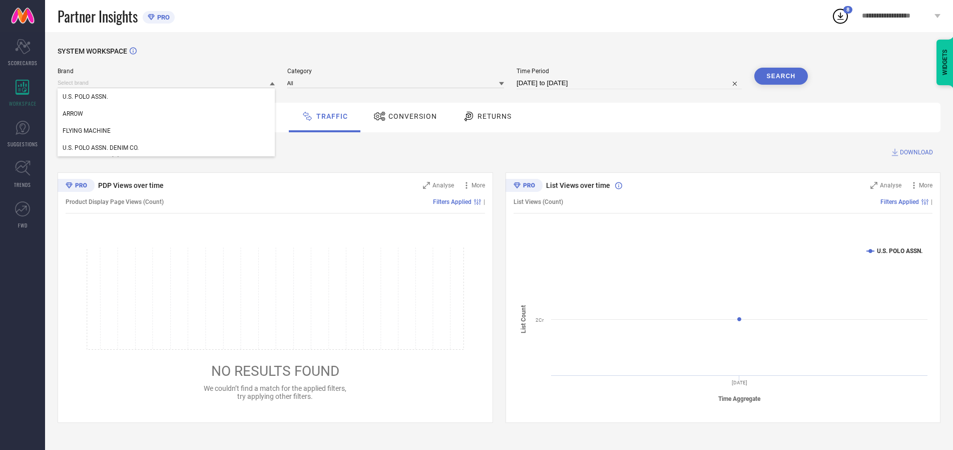
click at [167, 148] on div "U.S. POLO ASSN. DENIM CO." at bounding box center [166, 147] width 217 height 17
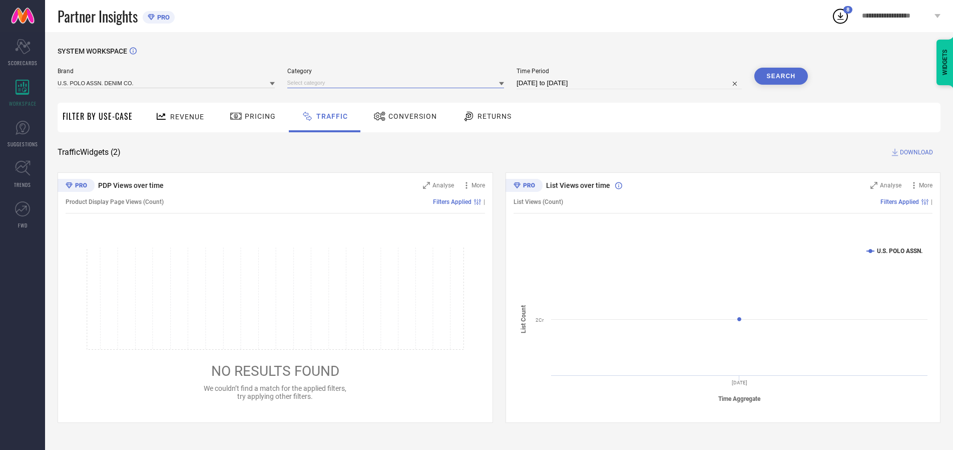
click at [398, 83] on input at bounding box center [395, 83] width 217 height 11
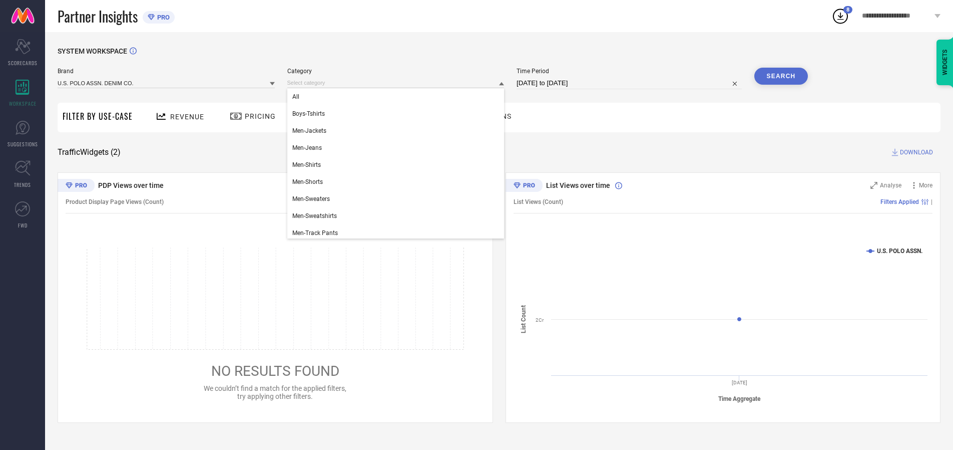
click at [398, 97] on div "All" at bounding box center [395, 96] width 217 height 17
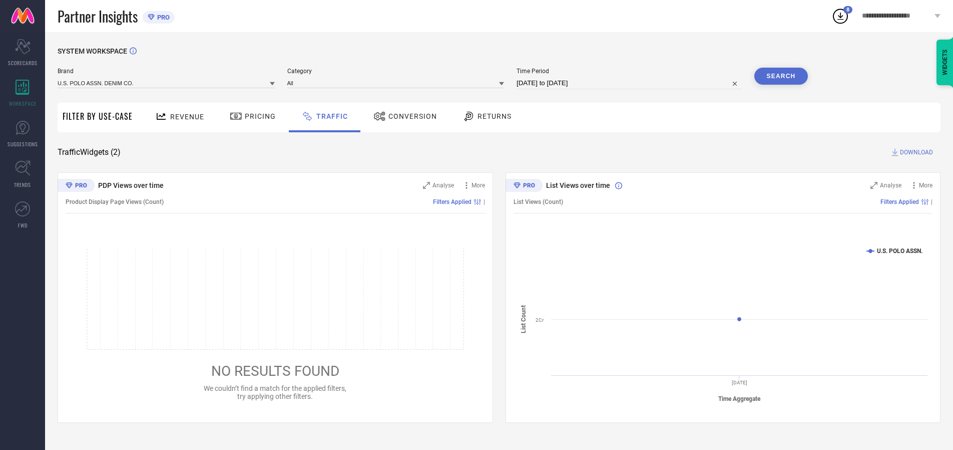
click at [781, 76] on button "Search" at bounding box center [781, 76] width 54 height 17
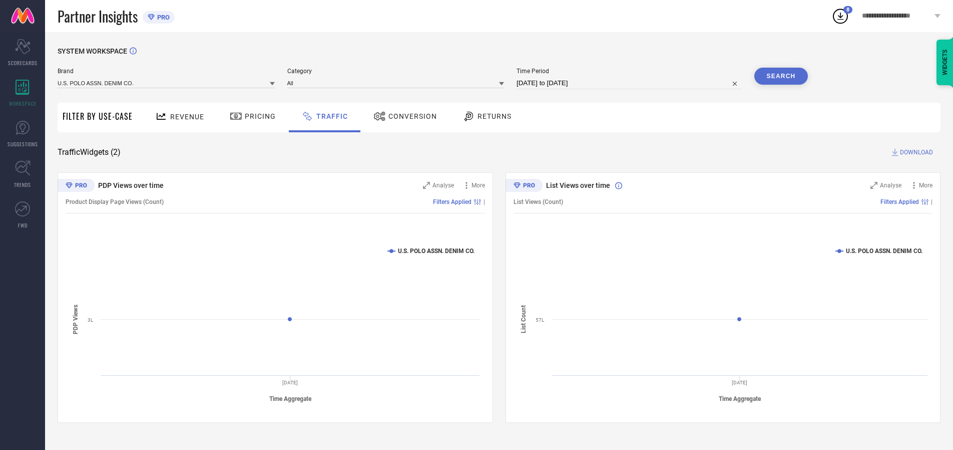
click at [915, 152] on span "DOWNLOAD" at bounding box center [916, 152] width 33 height 10
